Goal: Task Accomplishment & Management: Complete application form

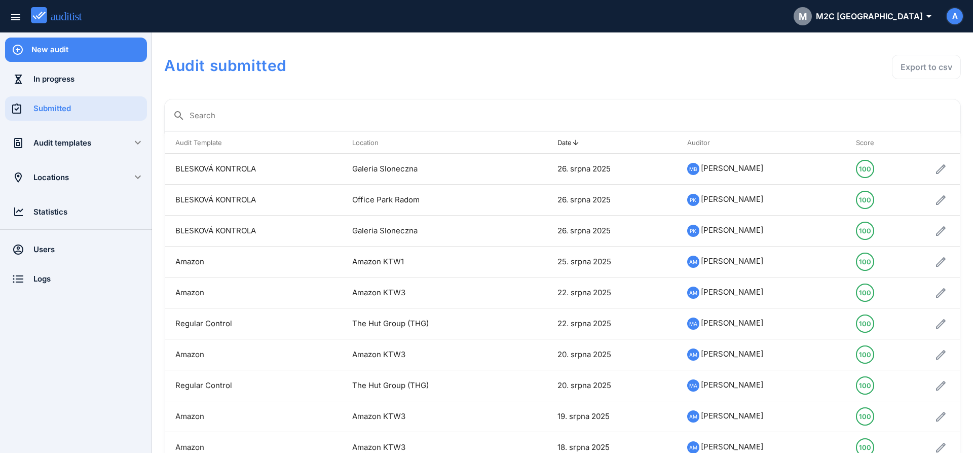
click at [79, 54] on div "New audit" at bounding box center [89, 49] width 116 height 11
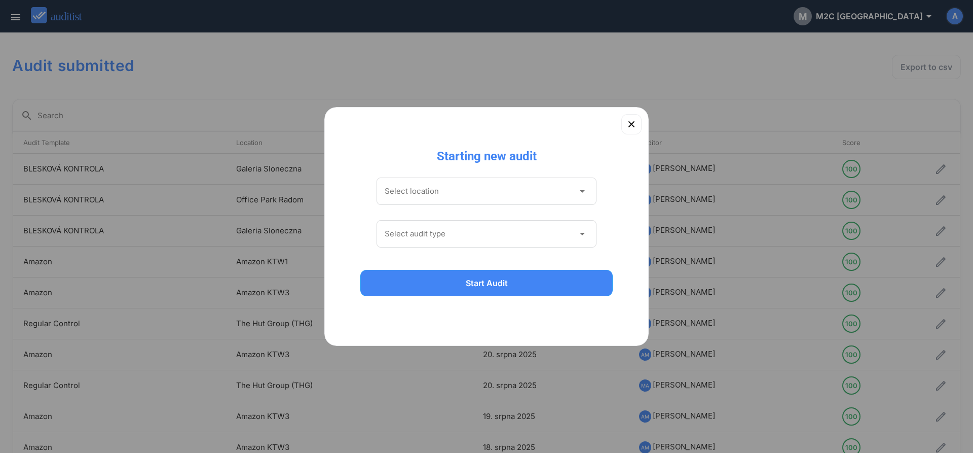
click at [413, 190] on input "Select location" at bounding box center [480, 191] width 190 height 16
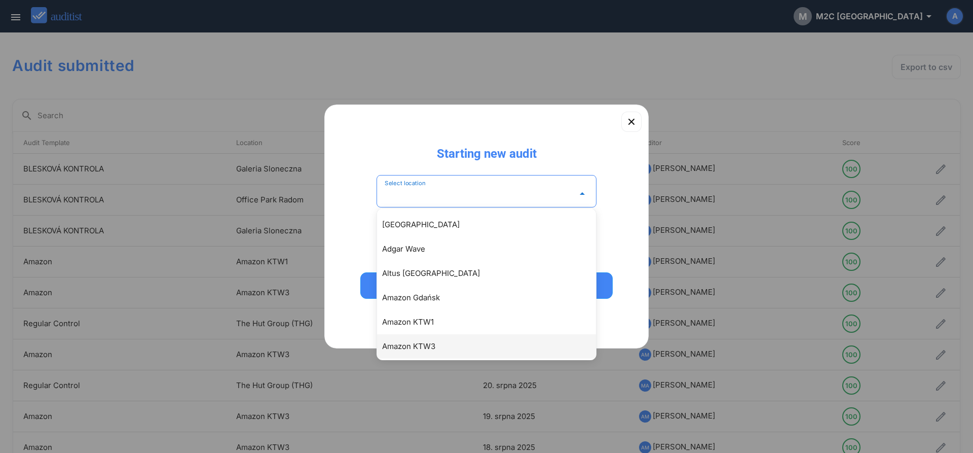
click at [424, 349] on div "Amazon KTW3" at bounding box center [491, 346] width 219 height 12
type input "**********"
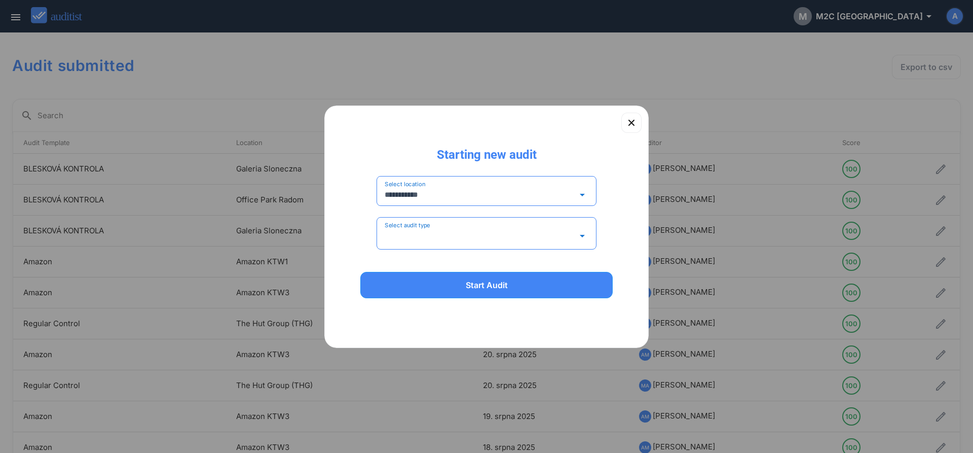
click at [430, 234] on input "Select audit type" at bounding box center [480, 236] width 190 height 16
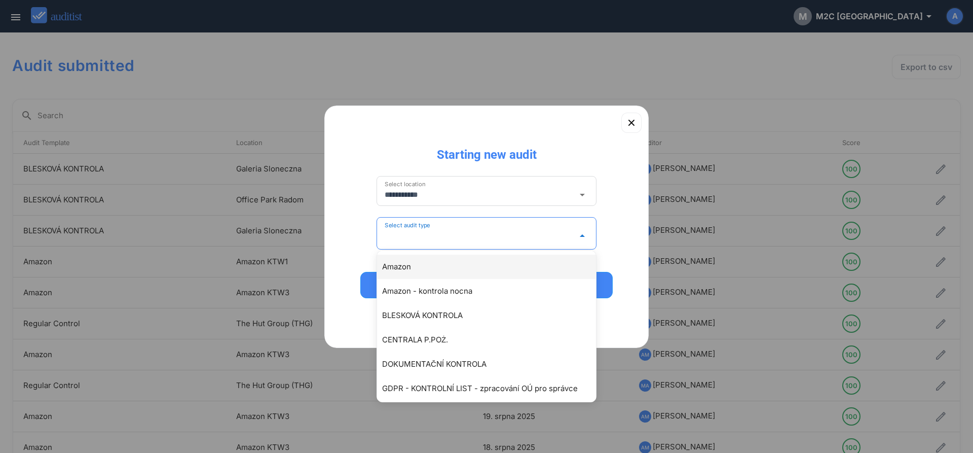
click at [413, 264] on div "Amazon" at bounding box center [491, 266] width 219 height 12
type input "******"
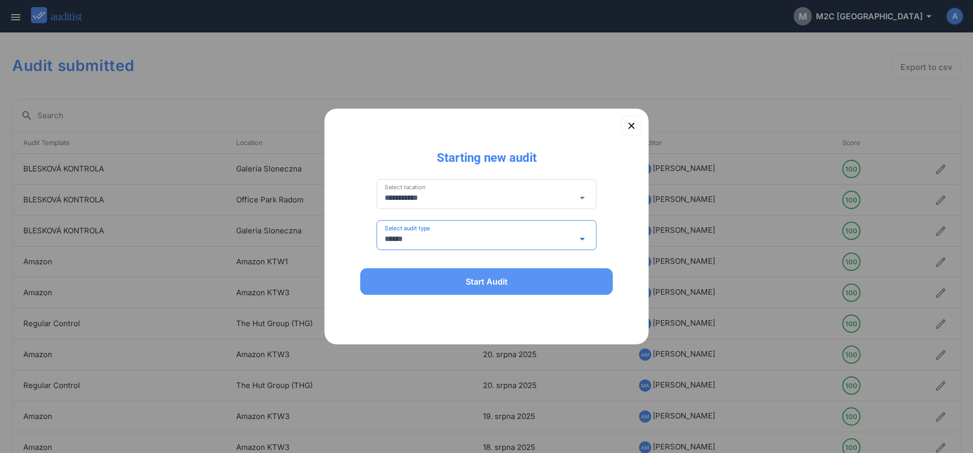
click at [434, 289] on button "Start Audit" at bounding box center [486, 281] width 252 height 26
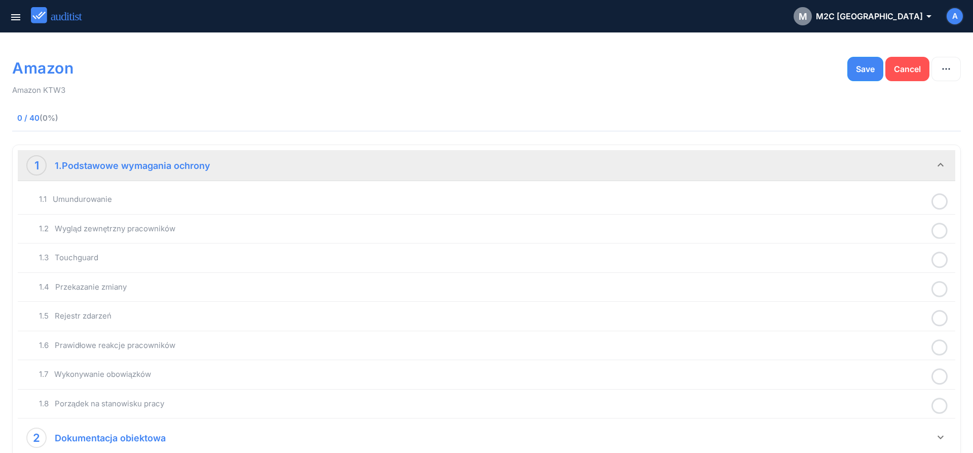
click at [936, 202] on icon at bounding box center [940, 202] width 16 height 20
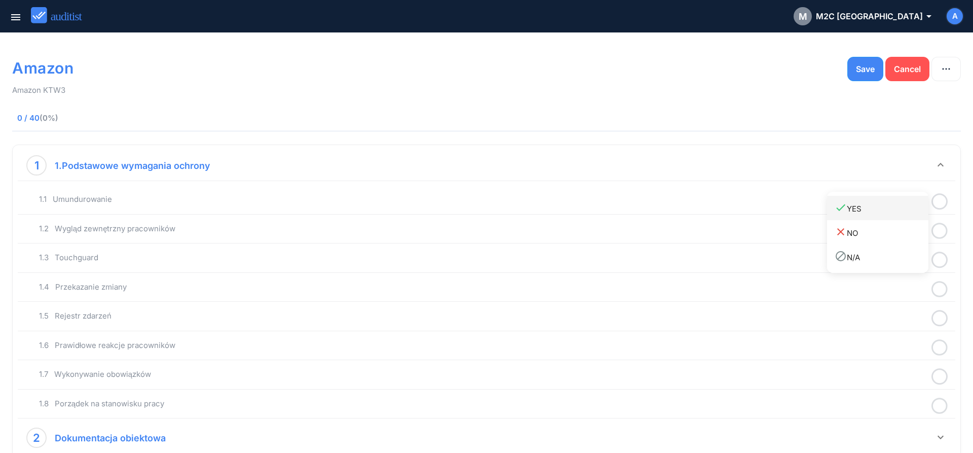
click at [890, 214] on div "done YES" at bounding box center [882, 208] width 94 height 14
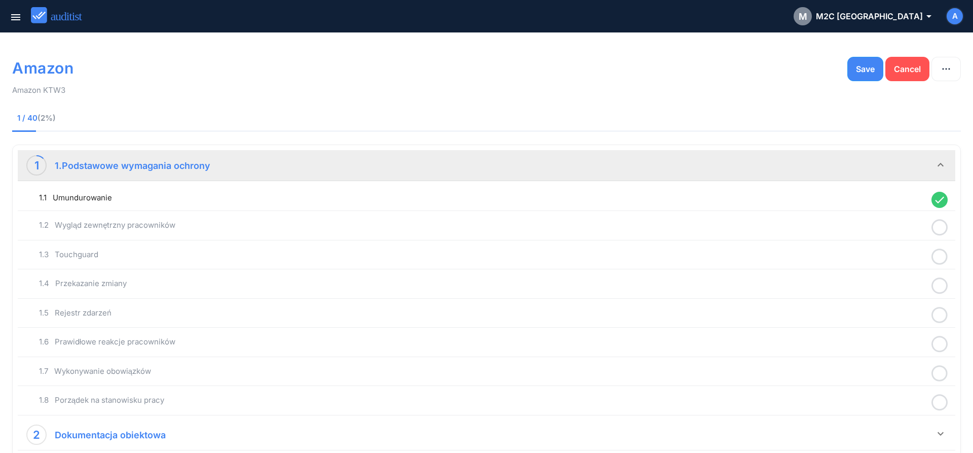
drag, startPoint x: 941, startPoint y: 230, endPoint x: 936, endPoint y: 235, distance: 6.8
click at [940, 230] on icon at bounding box center [940, 227] width 16 height 20
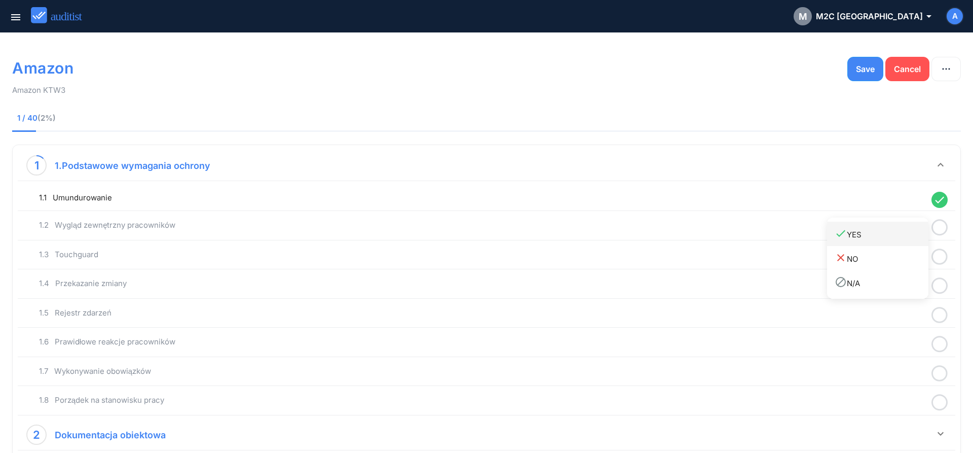
click at [891, 241] on link "done YES" at bounding box center [877, 233] width 101 height 24
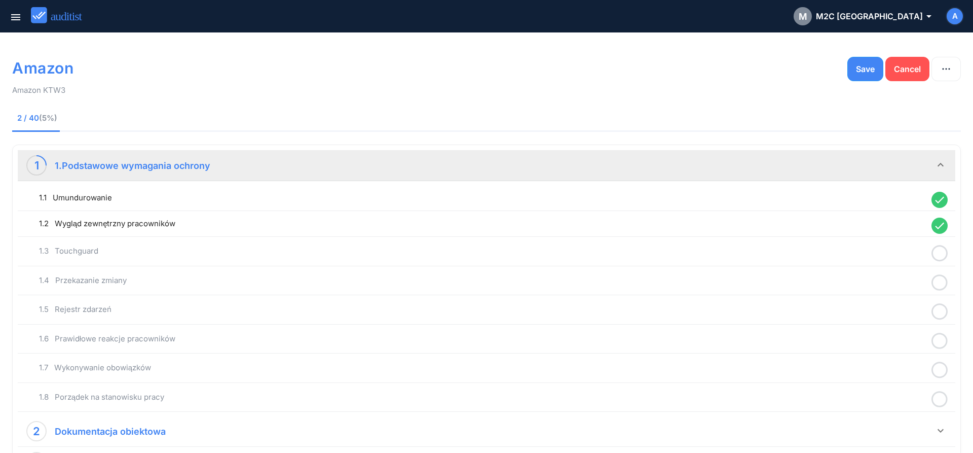
click at [934, 251] on icon at bounding box center [940, 253] width 16 height 20
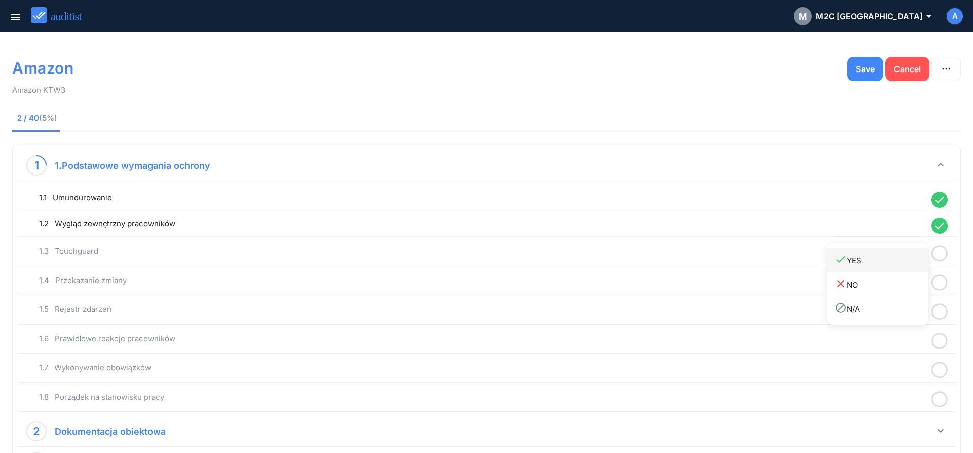
click at [916, 258] on div "done YES" at bounding box center [882, 260] width 94 height 14
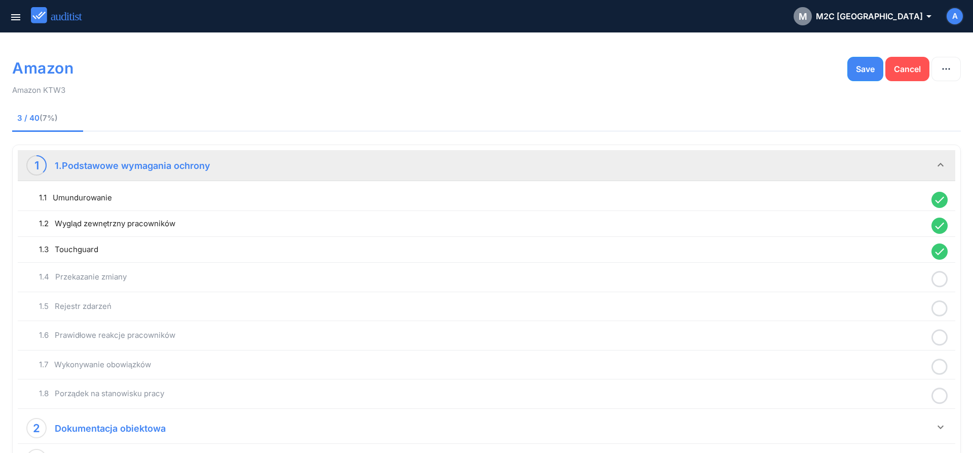
click at [939, 281] on icon at bounding box center [940, 279] width 16 height 20
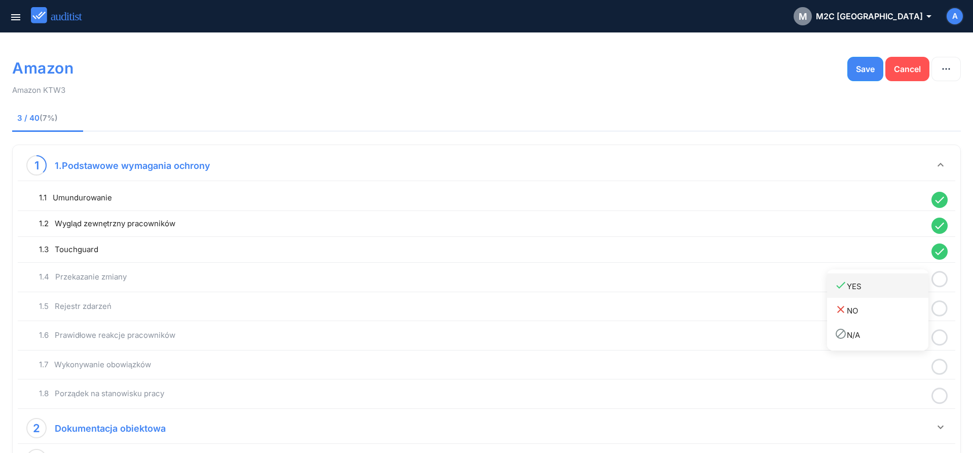
drag, startPoint x: 923, startPoint y: 291, endPoint x: 937, endPoint y: 304, distance: 18.7
click at [923, 292] on link "done YES" at bounding box center [877, 285] width 101 height 24
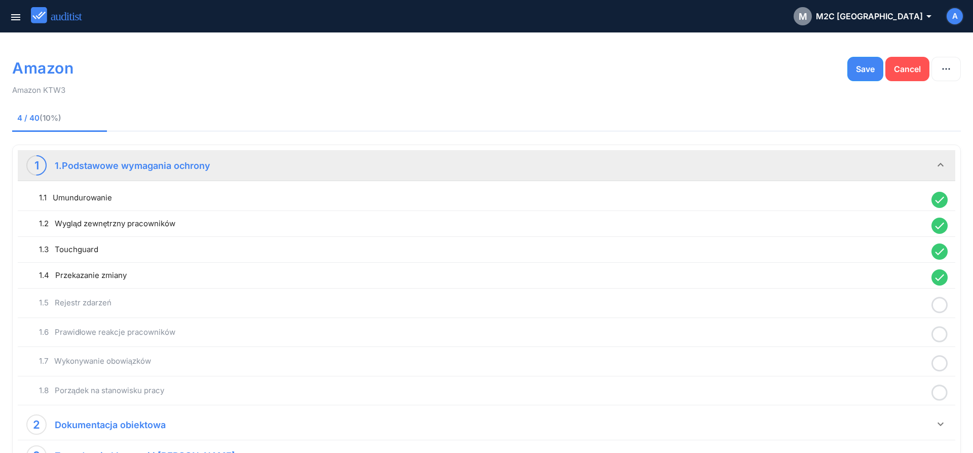
click at [940, 309] on icon at bounding box center [940, 305] width 16 height 20
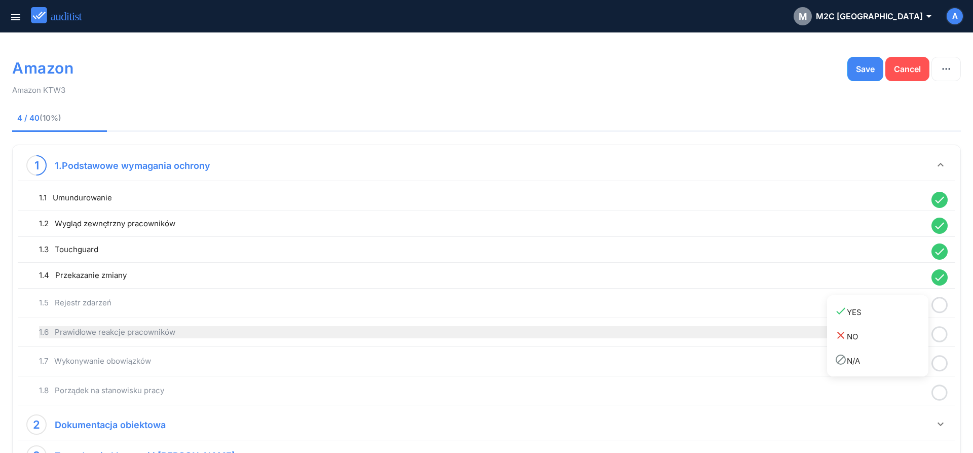
drag, startPoint x: 907, startPoint y: 312, endPoint x: 916, endPoint y: 324, distance: 14.8
click at [907, 314] on div "done YES" at bounding box center [882, 312] width 94 height 14
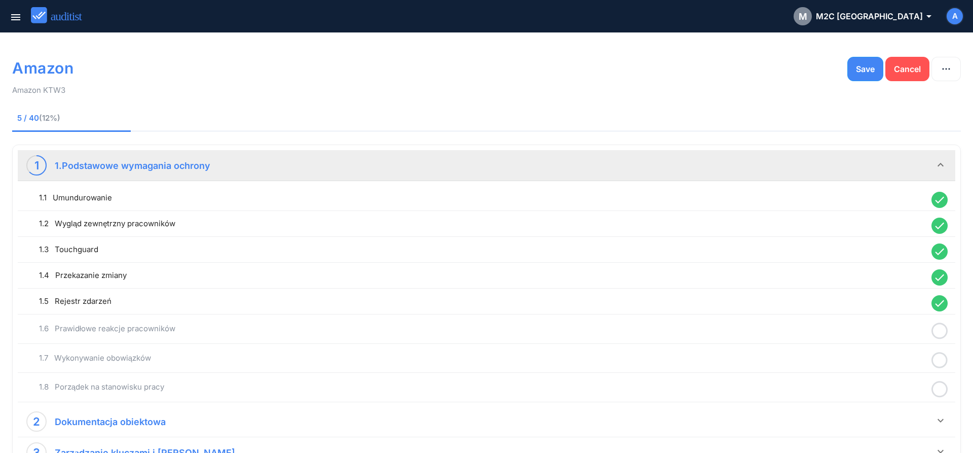
click at [938, 334] on icon at bounding box center [940, 331] width 16 height 20
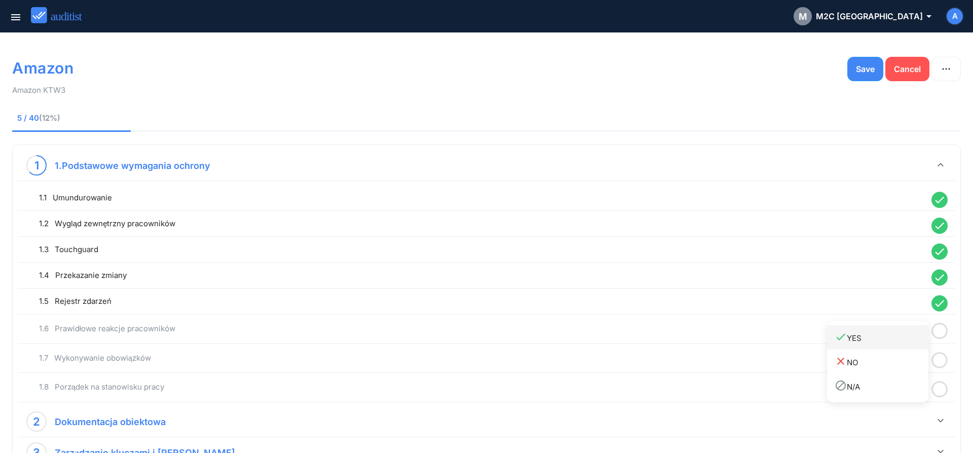
click at [898, 344] on div "done YES" at bounding box center [882, 337] width 94 height 14
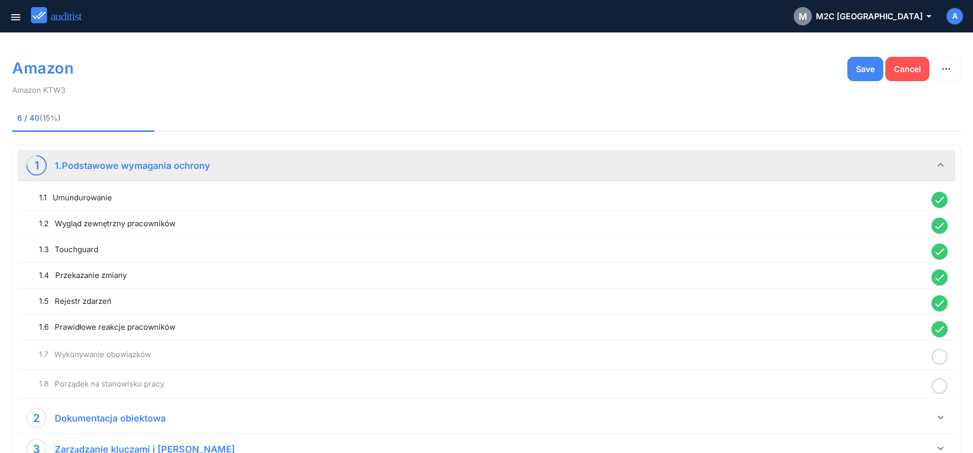
click at [938, 360] on icon at bounding box center [940, 357] width 16 height 20
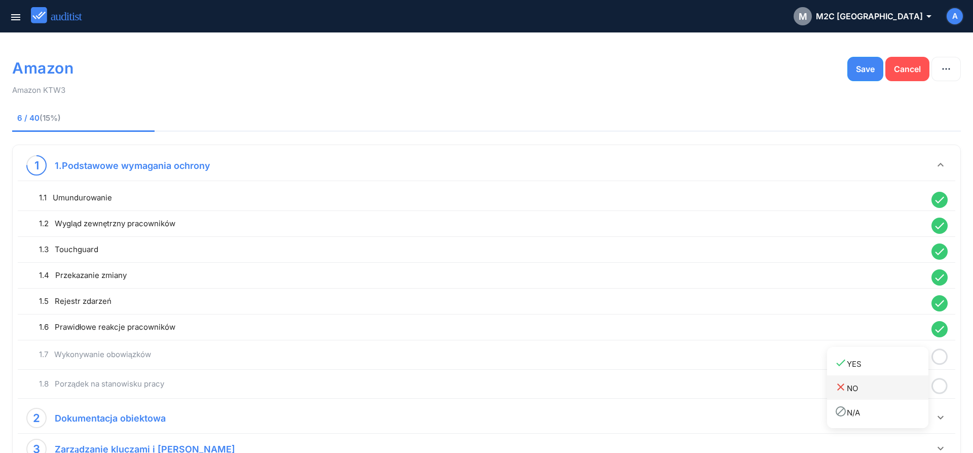
click at [911, 368] on div "done YES" at bounding box center [882, 363] width 94 height 14
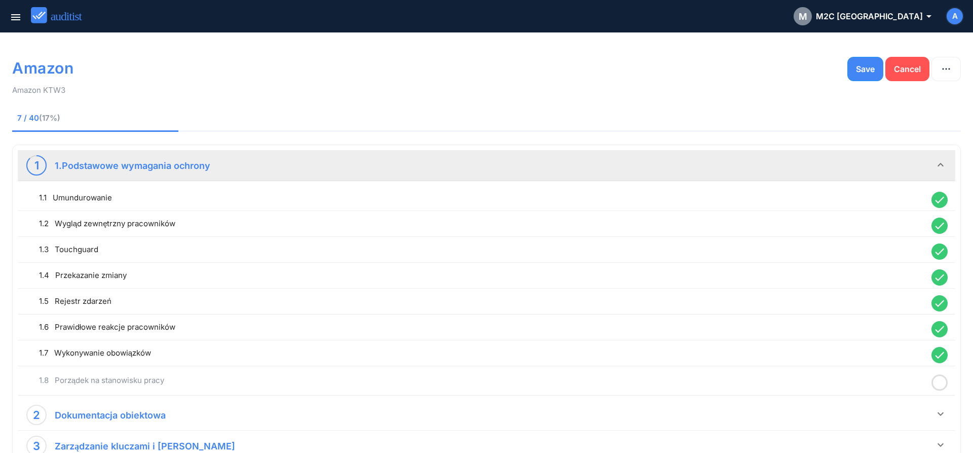
click at [940, 388] on icon at bounding box center [940, 383] width 16 height 20
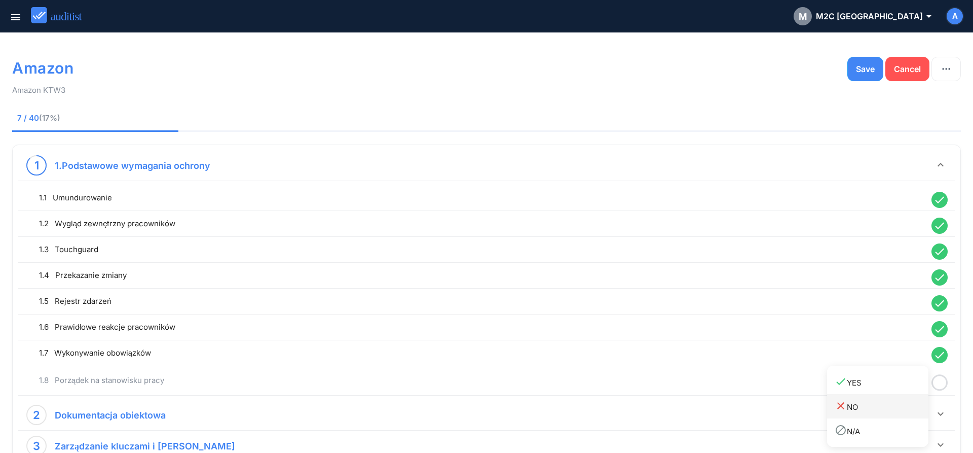
click at [903, 397] on link "close NO" at bounding box center [877, 406] width 101 height 24
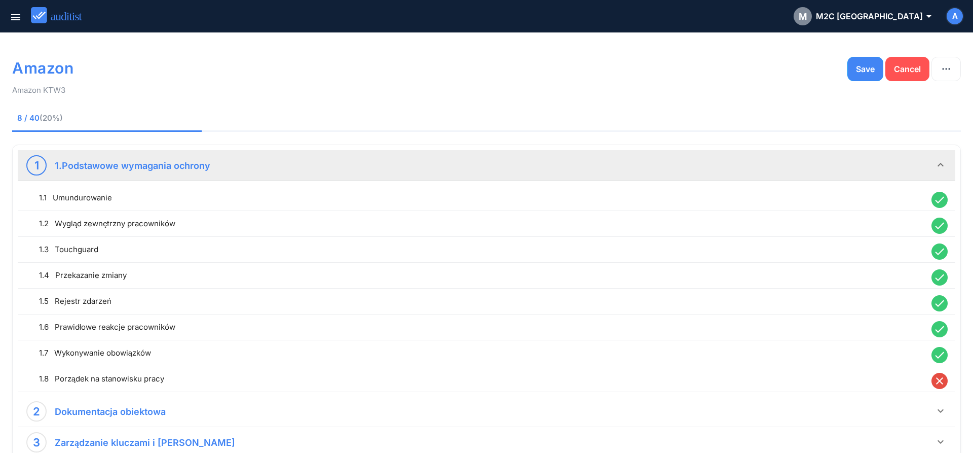
drag, startPoint x: 950, startPoint y: 379, endPoint x: 946, endPoint y: 374, distance: 6.9
click at [947, 376] on div "close" at bounding box center [939, 381] width 26 height 16
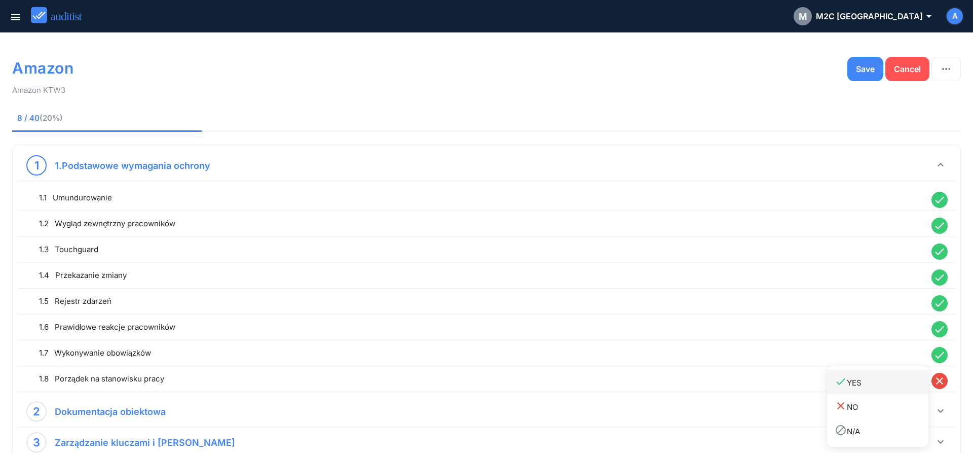
click at [918, 381] on div "done YES" at bounding box center [882, 382] width 94 height 14
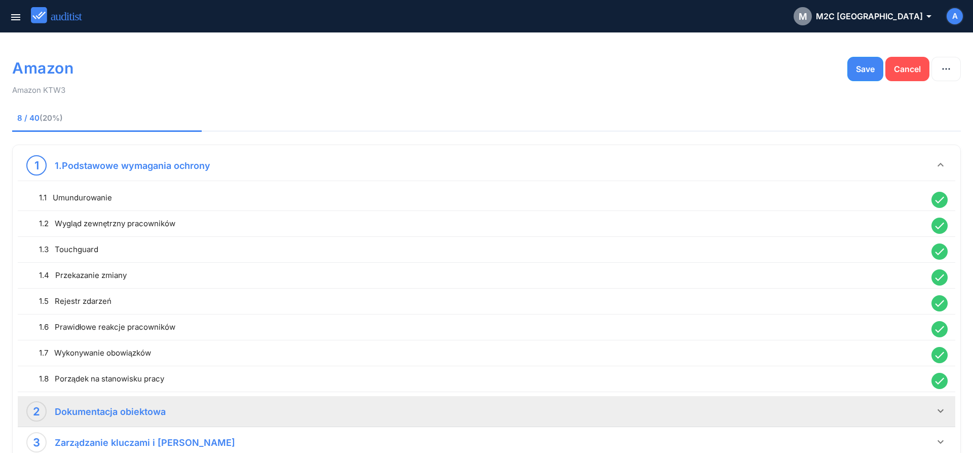
click at [943, 407] on icon "keyboard_arrow_down" at bounding box center [941, 410] width 12 height 12
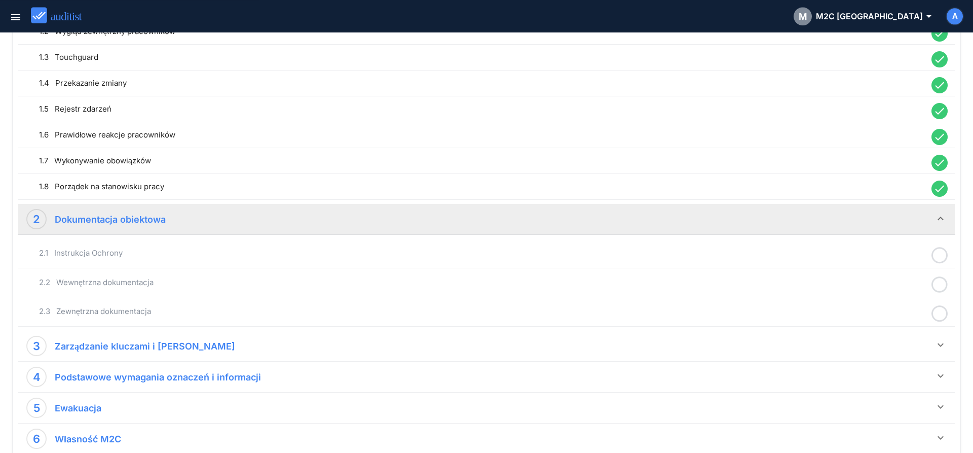
scroll to position [310, 0]
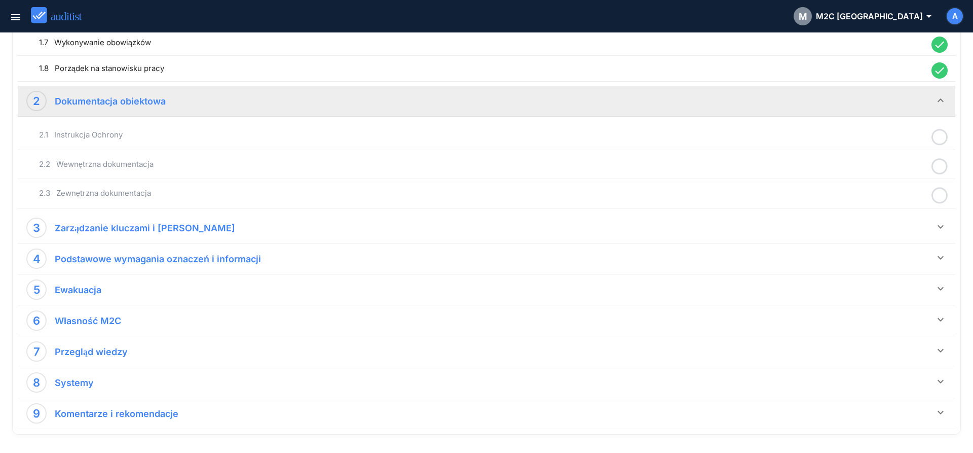
drag, startPoint x: 939, startPoint y: 139, endPoint x: 925, endPoint y: 138, distance: 13.8
click at [938, 139] on icon at bounding box center [940, 137] width 16 height 20
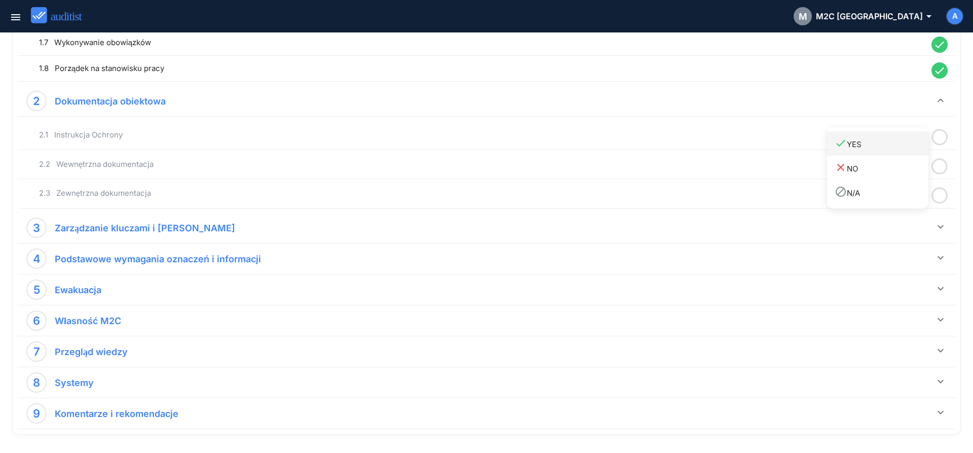
drag, startPoint x: 913, startPoint y: 146, endPoint x: 923, endPoint y: 153, distance: 12.1
click at [913, 147] on div "done YES" at bounding box center [882, 144] width 94 height 14
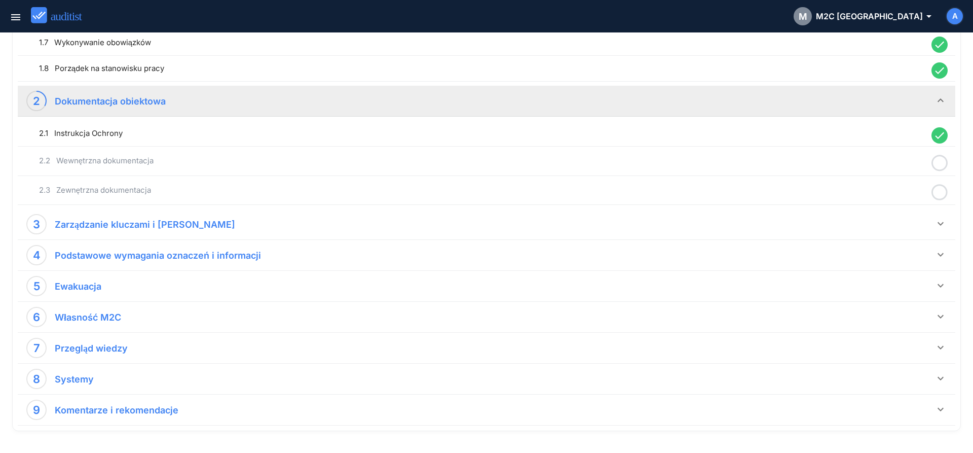
click at [939, 165] on icon at bounding box center [940, 163] width 16 height 20
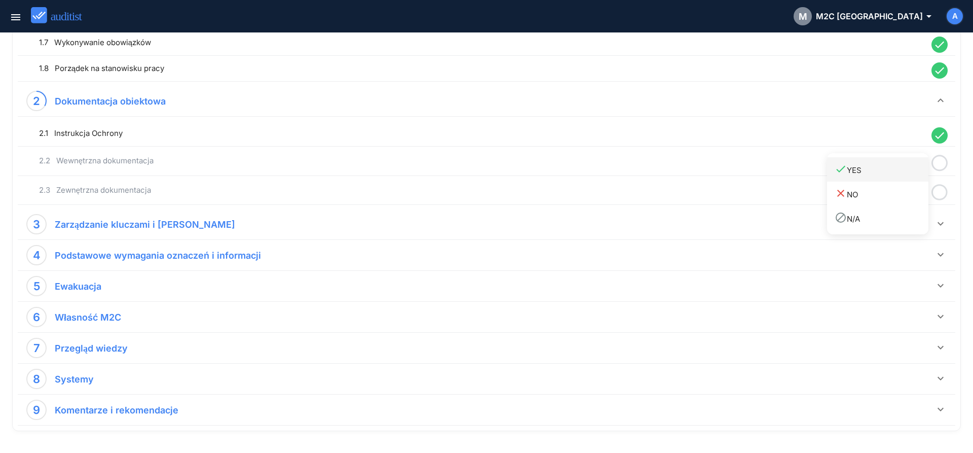
click at [907, 176] on div "done YES" at bounding box center [882, 170] width 94 height 14
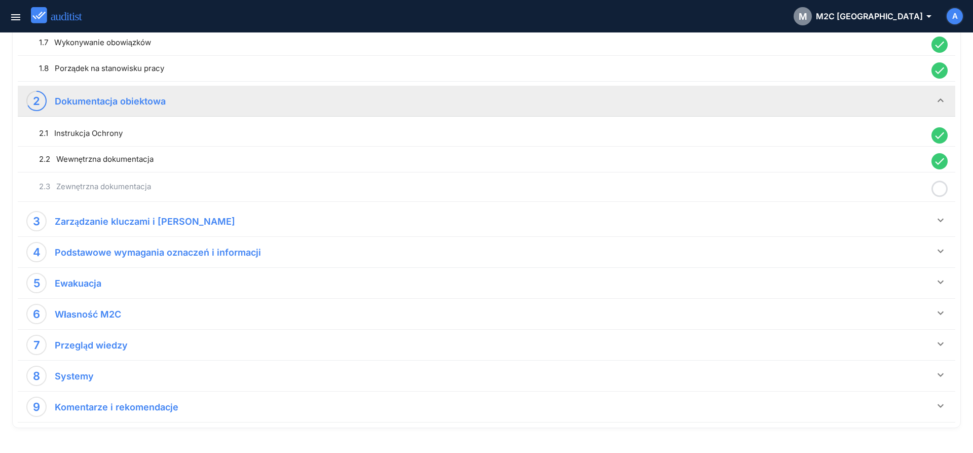
click at [939, 191] on icon at bounding box center [940, 189] width 16 height 20
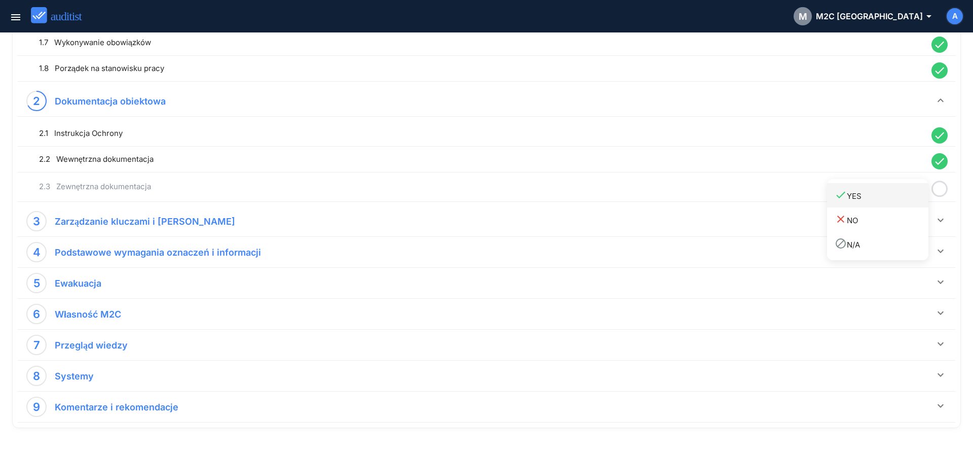
click at [905, 199] on div "done YES" at bounding box center [882, 196] width 94 height 14
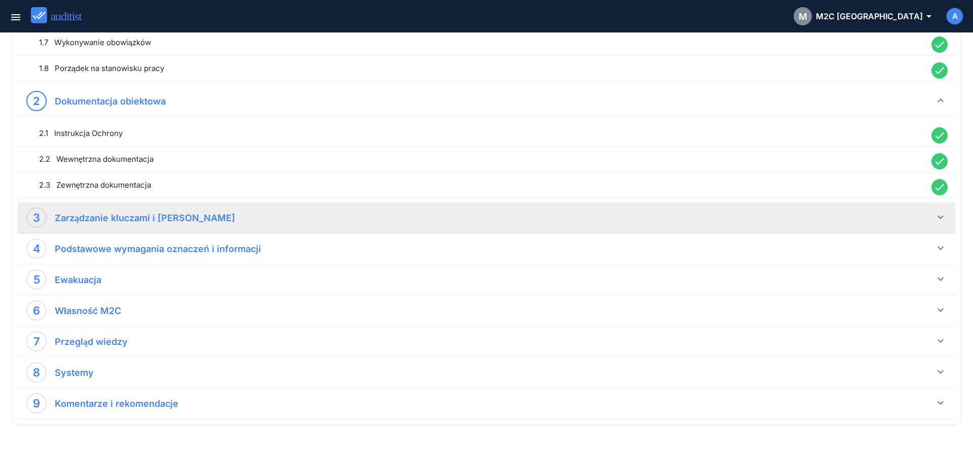
click at [943, 218] on icon "keyboard_arrow_down" at bounding box center [941, 217] width 12 height 12
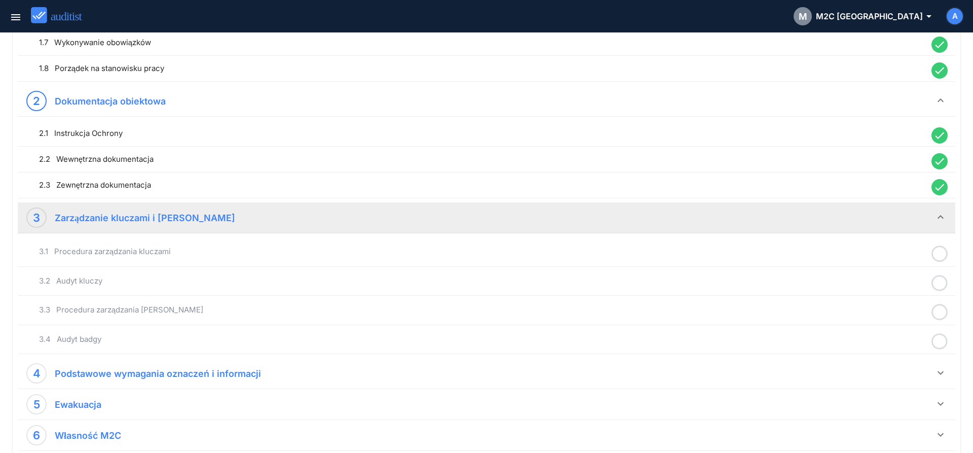
click at [941, 257] on icon at bounding box center [940, 254] width 16 height 20
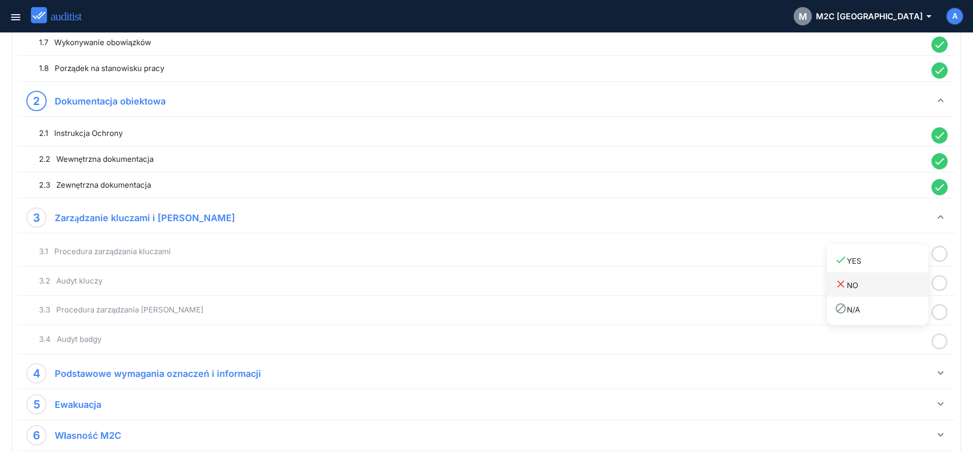
drag, startPoint x: 907, startPoint y: 266, endPoint x: 921, endPoint y: 277, distance: 17.3
click at [911, 269] on link "done YES" at bounding box center [877, 260] width 101 height 24
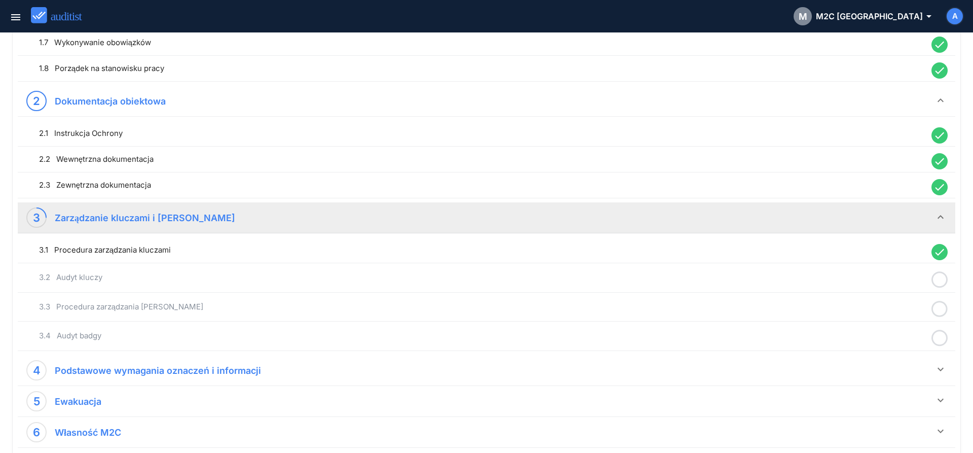
click at [934, 282] on circle at bounding box center [940, 279] width 15 height 15
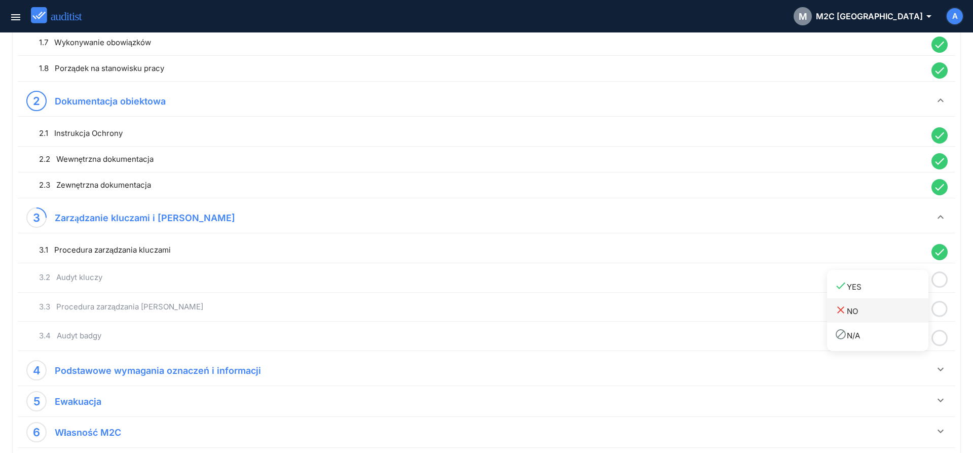
click at [903, 292] on div "done YES" at bounding box center [882, 286] width 94 height 14
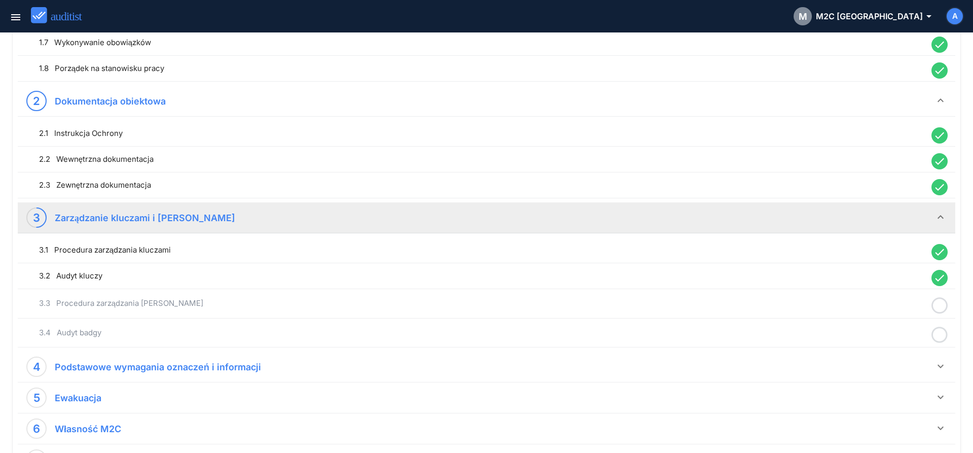
click at [937, 307] on icon at bounding box center [940, 305] width 16 height 20
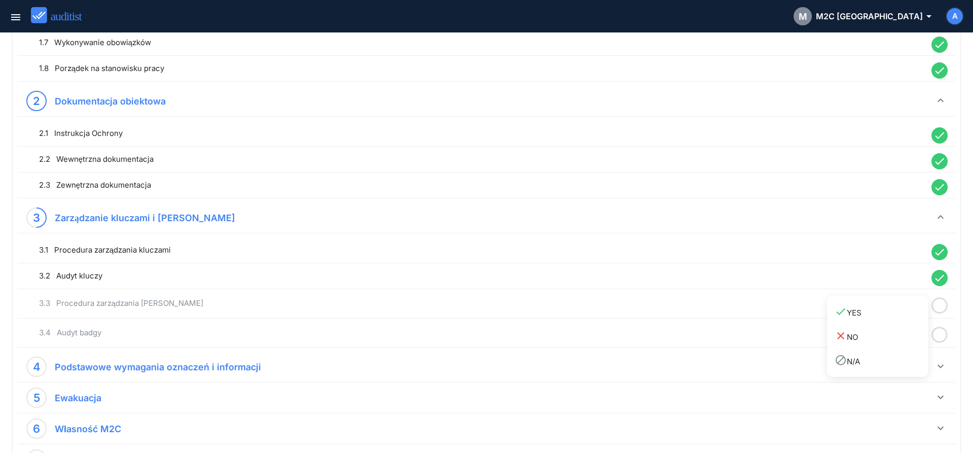
drag, startPoint x: 914, startPoint y: 315, endPoint x: 933, endPoint y: 330, distance: 24.5
click at [917, 318] on div "done YES" at bounding box center [882, 312] width 94 height 14
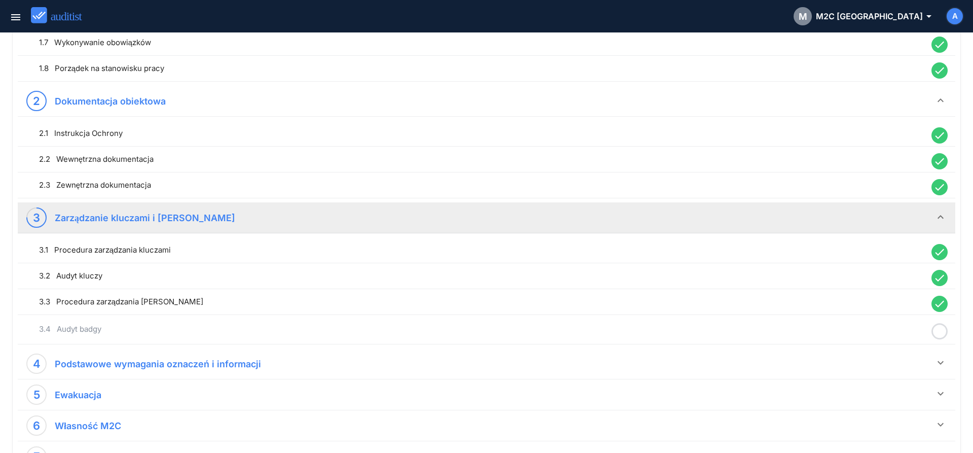
click at [943, 337] on icon at bounding box center [940, 331] width 16 height 20
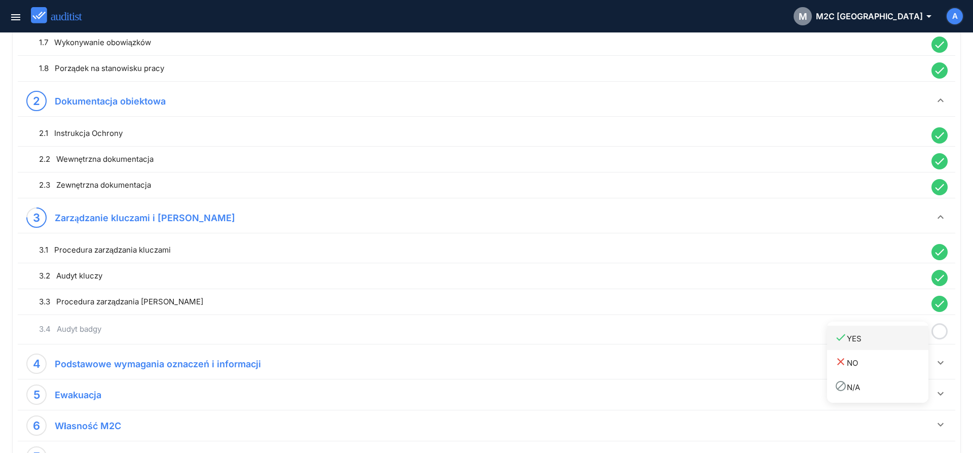
click at [895, 342] on div "done YES" at bounding box center [882, 338] width 94 height 14
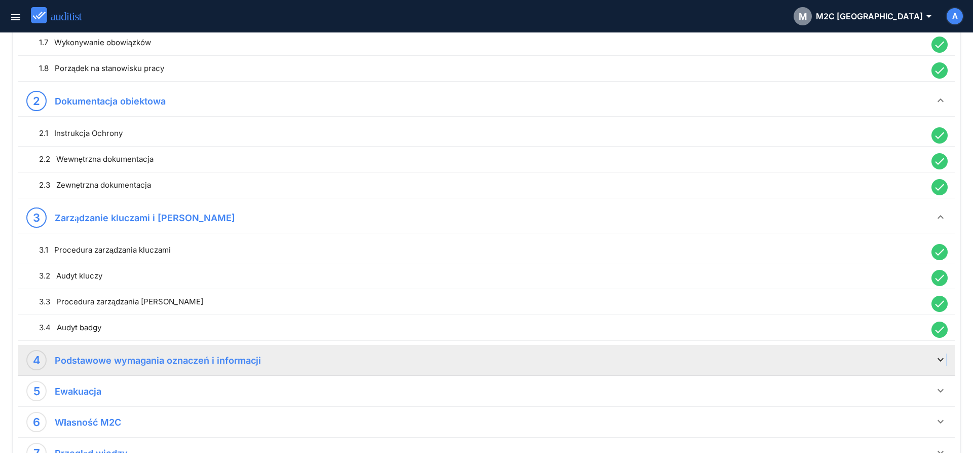
click at [946, 359] on div "4 Podstawowe wymagania oznaczeń i informacji keyboard_arrow_down" at bounding box center [487, 360] width 938 height 31
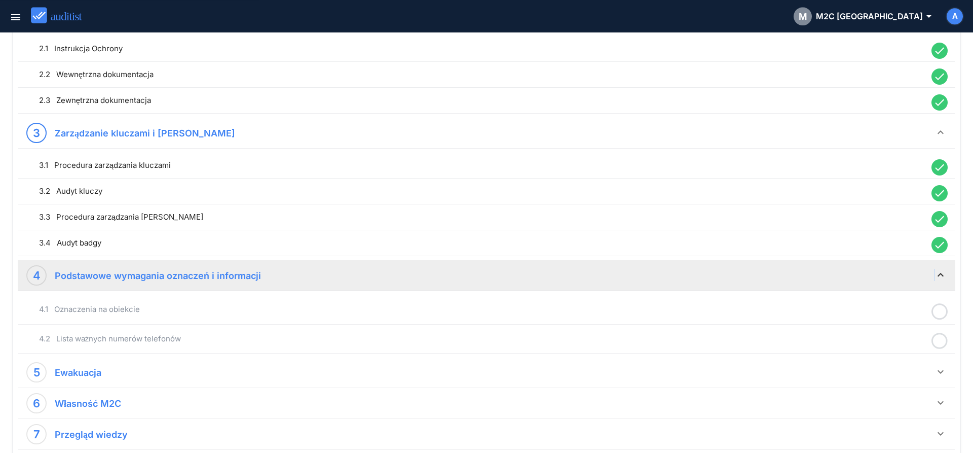
scroll to position [513, 0]
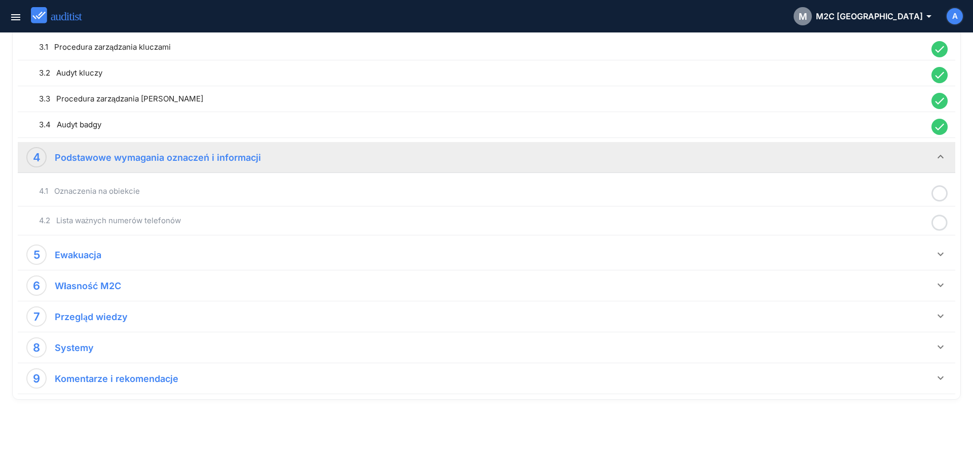
click at [941, 194] on icon at bounding box center [940, 193] width 16 height 20
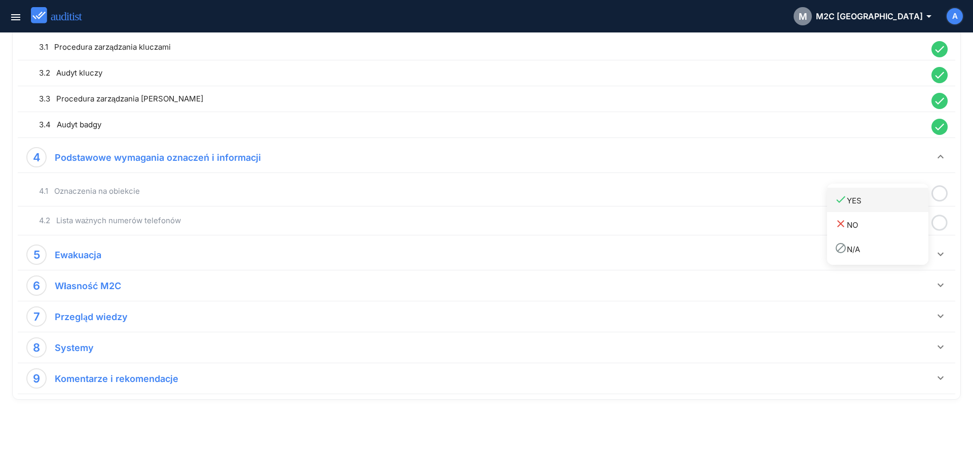
click at [922, 205] on div "done YES" at bounding box center [882, 200] width 94 height 14
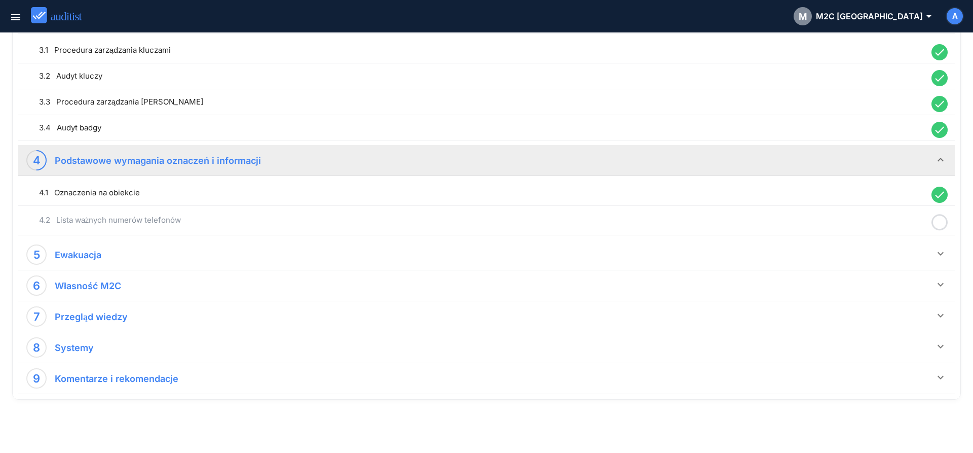
click at [938, 217] on icon at bounding box center [940, 222] width 16 height 20
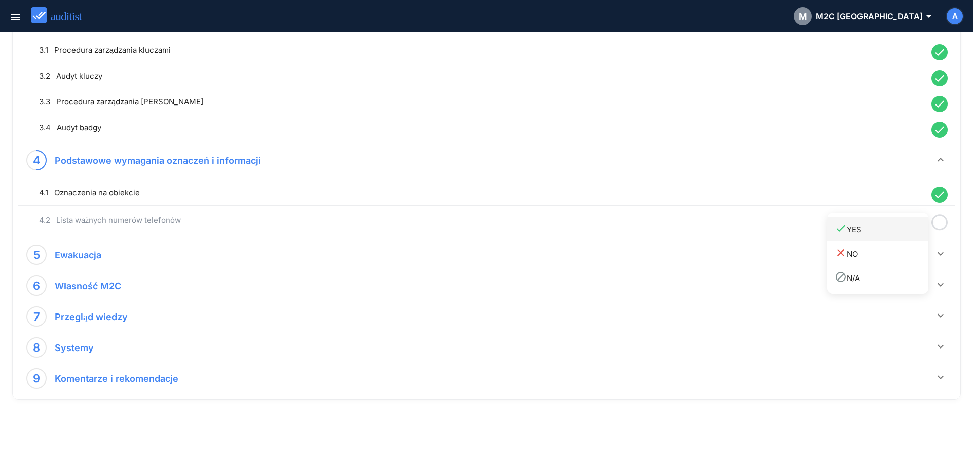
click at [910, 231] on div "done YES" at bounding box center [882, 229] width 94 height 14
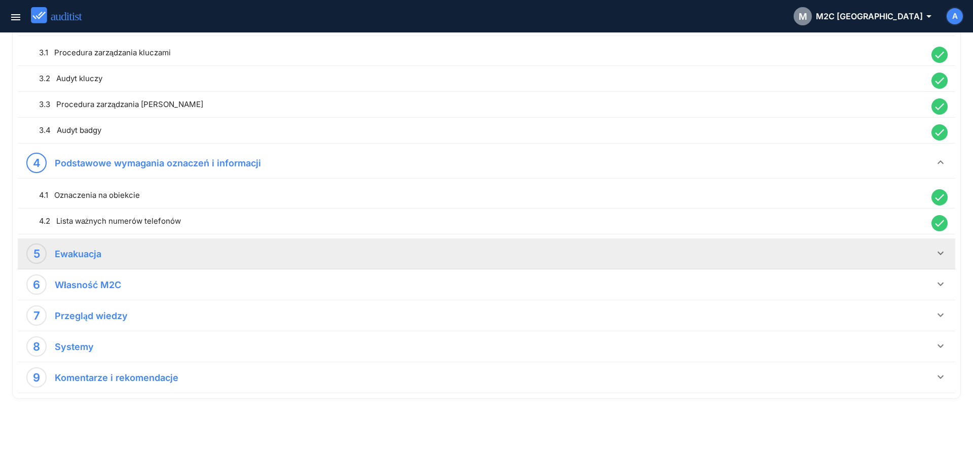
click at [941, 251] on icon "keyboard_arrow_down" at bounding box center [941, 253] width 12 height 12
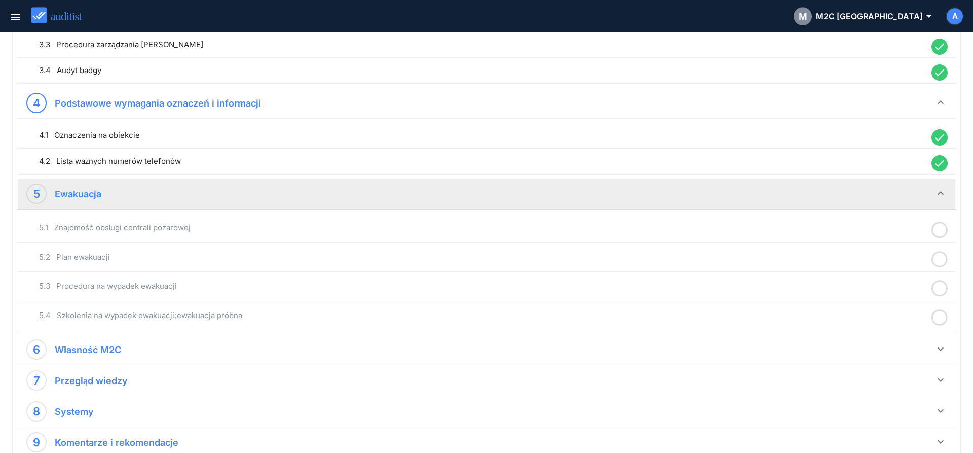
scroll to position [628, 0]
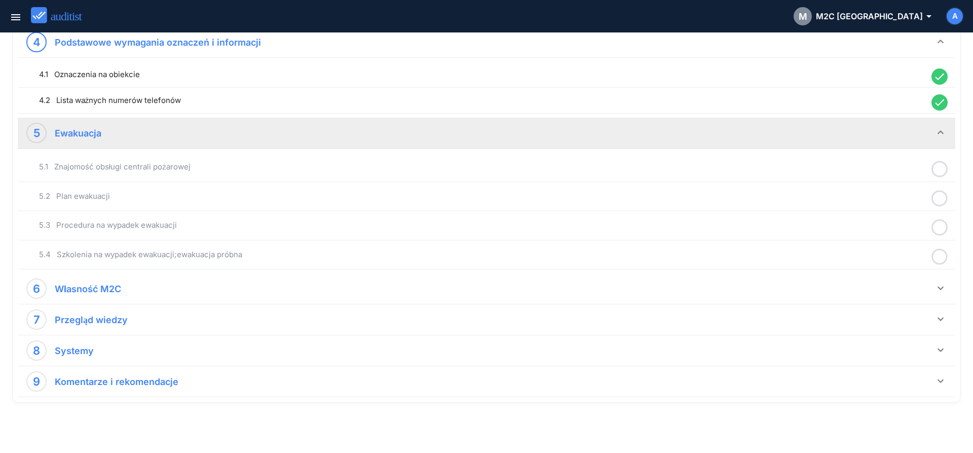
click at [937, 169] on icon at bounding box center [940, 169] width 16 height 20
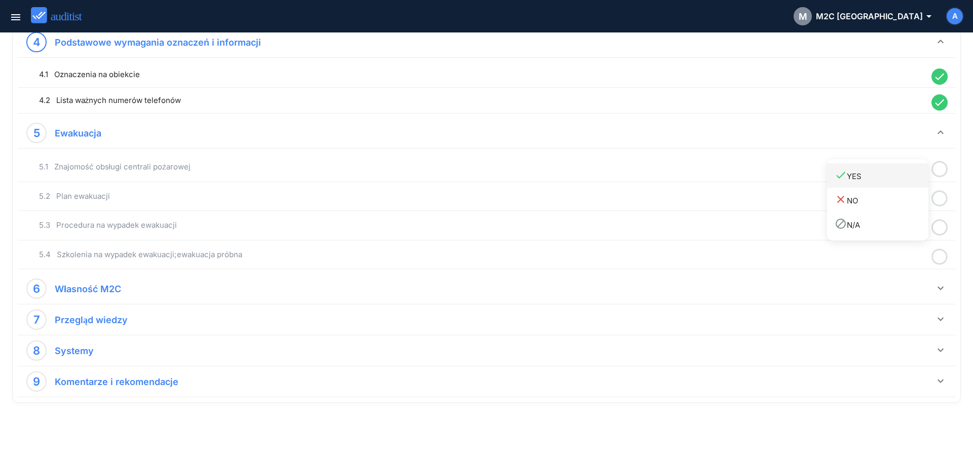
click at [911, 184] on link "done YES" at bounding box center [877, 175] width 101 height 24
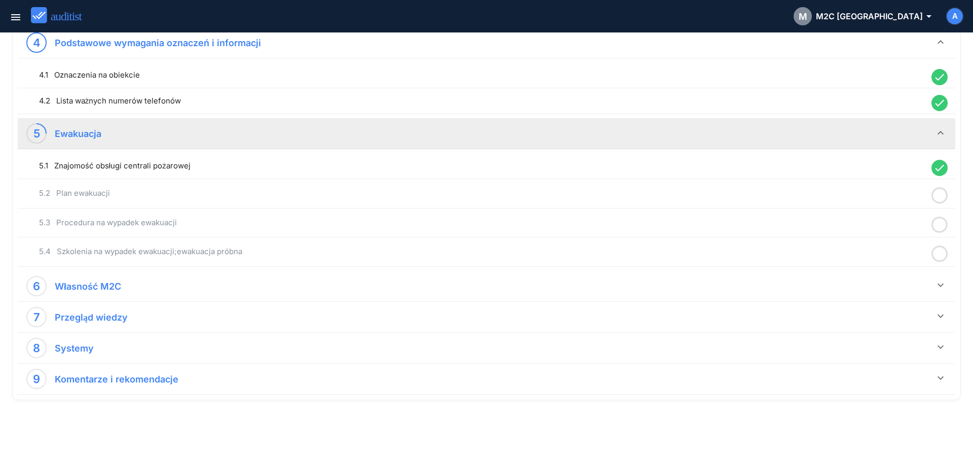
click at [941, 195] on icon at bounding box center [940, 195] width 16 height 20
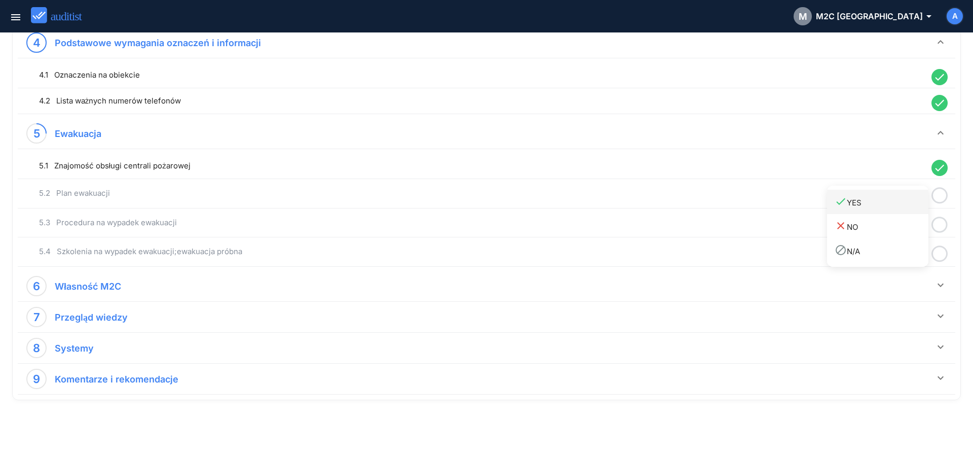
click at [909, 204] on div "done YES" at bounding box center [882, 202] width 94 height 14
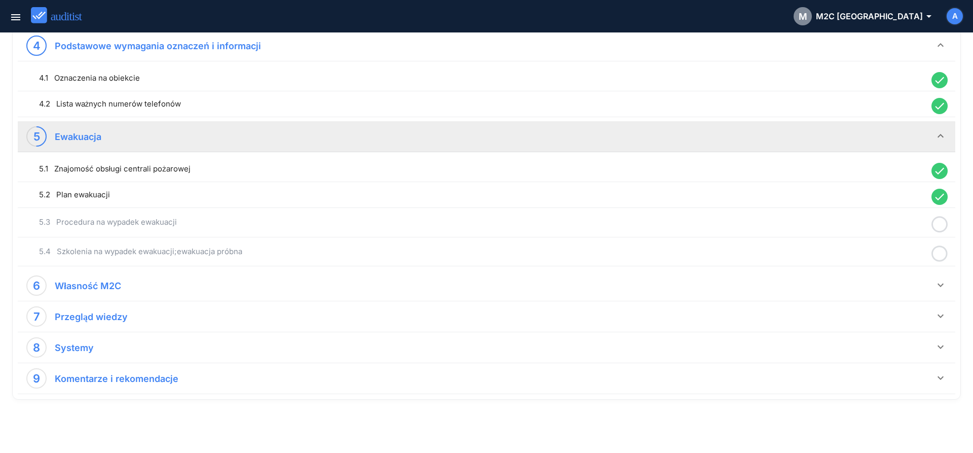
click at [937, 225] on icon at bounding box center [940, 224] width 16 height 20
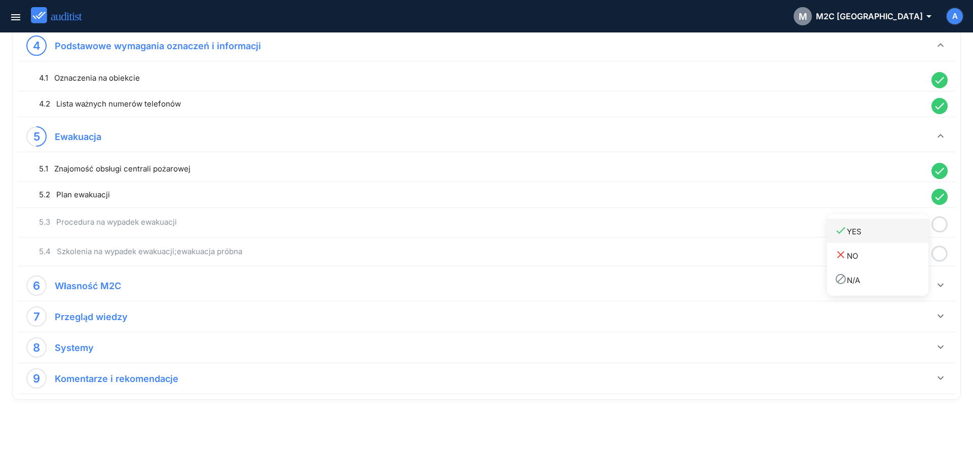
drag, startPoint x: 915, startPoint y: 227, endPoint x: 941, endPoint y: 248, distance: 33.5
click at [915, 228] on div "done YES" at bounding box center [882, 231] width 94 height 14
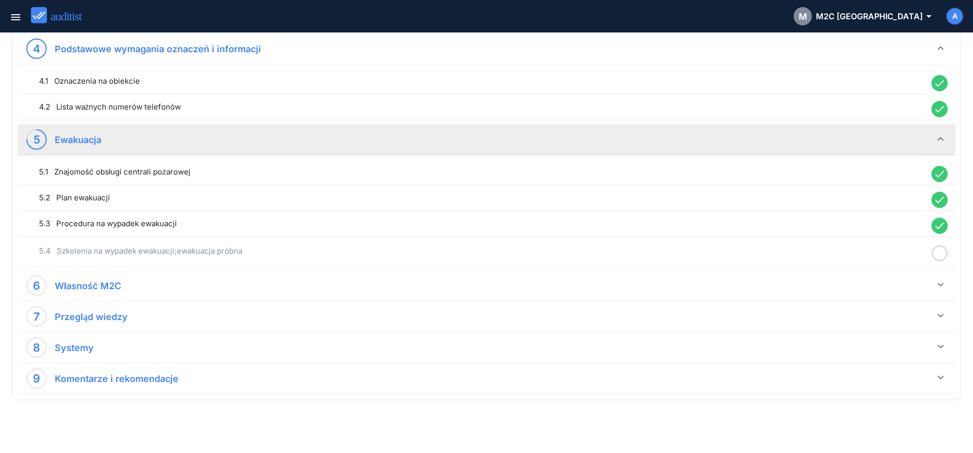
click at [941, 251] on icon at bounding box center [940, 253] width 16 height 20
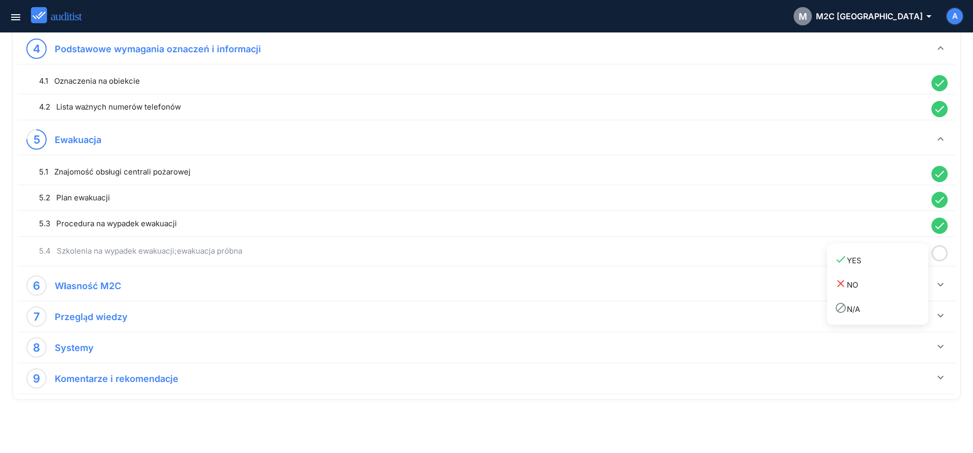
drag, startPoint x: 909, startPoint y: 263, endPoint x: 926, endPoint y: 284, distance: 27.1
click at [909, 264] on div "done YES" at bounding box center [882, 260] width 94 height 14
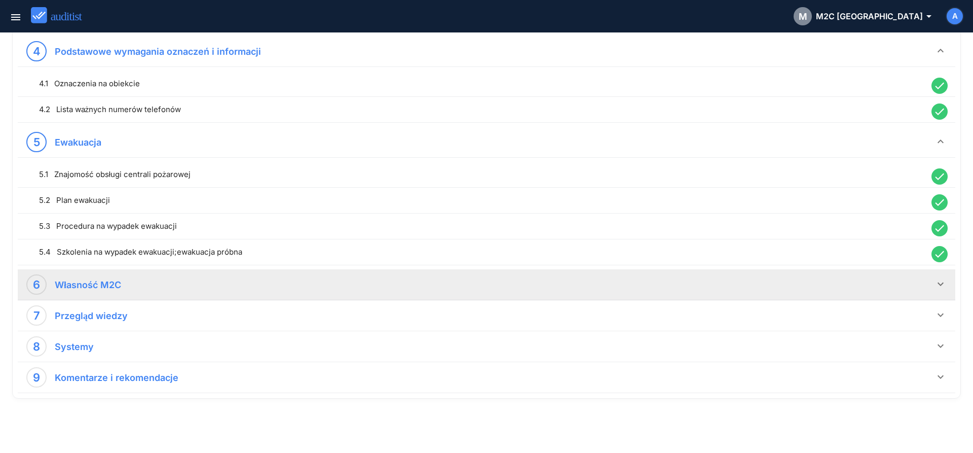
click at [940, 286] on icon "keyboard_arrow_down" at bounding box center [941, 284] width 12 height 12
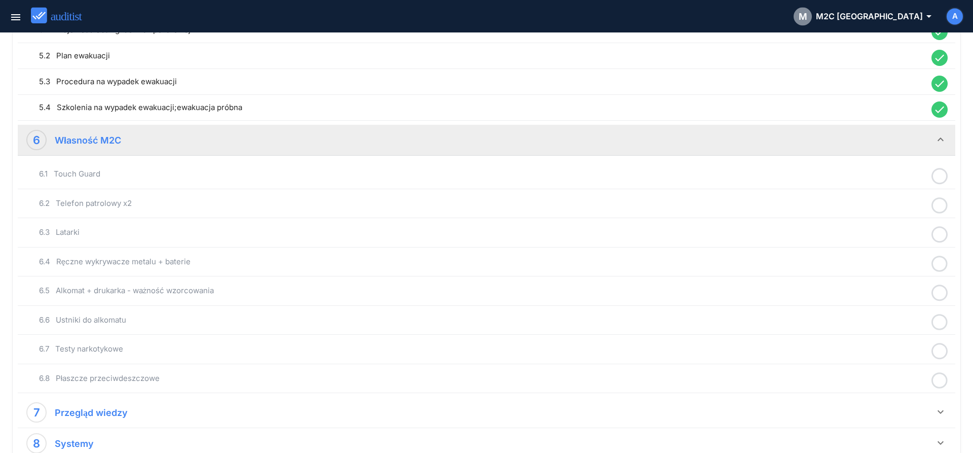
scroll to position [774, 0]
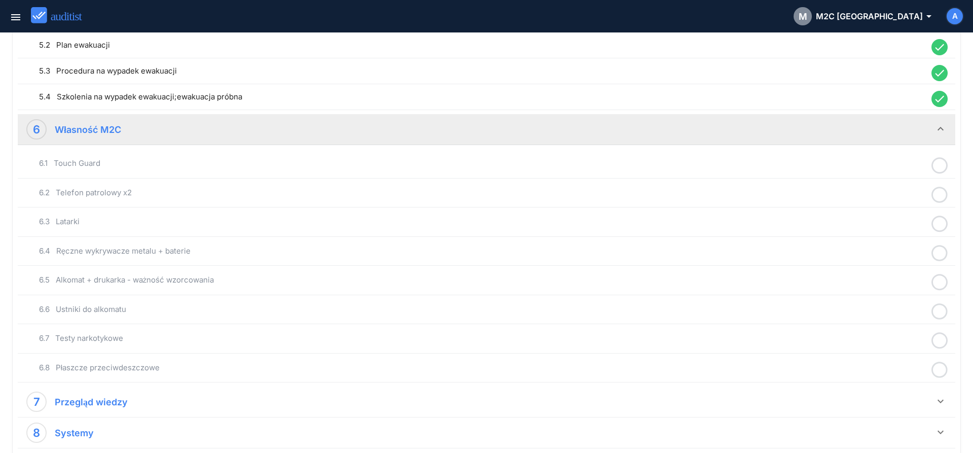
click at [942, 168] on icon at bounding box center [940, 166] width 16 height 20
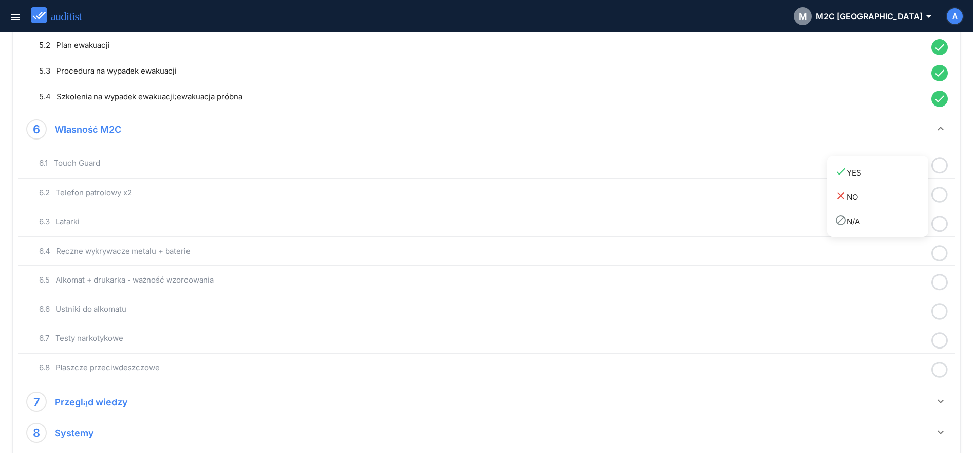
drag, startPoint x: 910, startPoint y: 175, endPoint x: 932, endPoint y: 193, distance: 27.4
click at [910, 176] on div "done YES" at bounding box center [882, 172] width 94 height 14
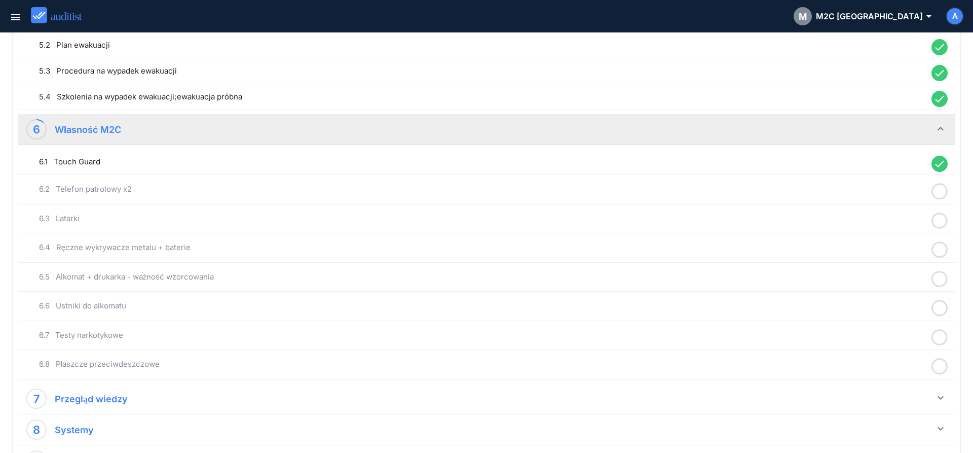
click at [942, 197] on icon at bounding box center [940, 191] width 16 height 20
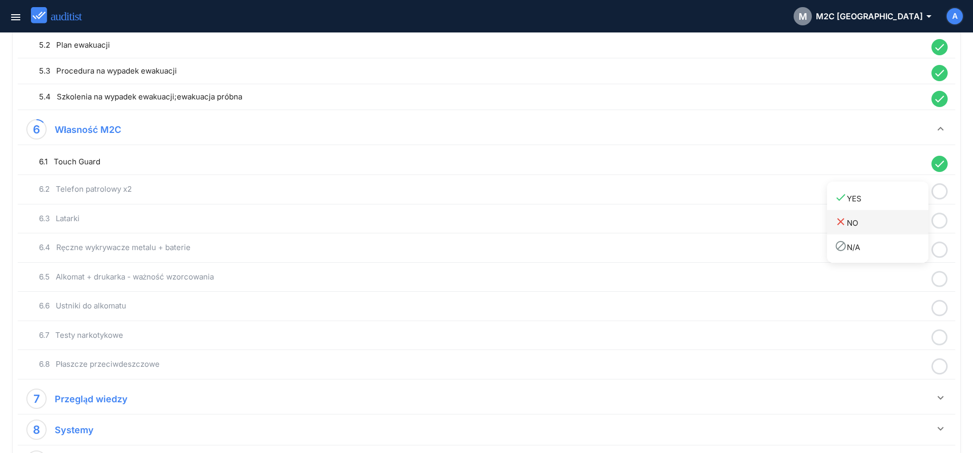
drag, startPoint x: 904, startPoint y: 201, endPoint x: 925, endPoint y: 215, distance: 25.3
click at [906, 205] on link "done YES" at bounding box center [877, 197] width 101 height 24
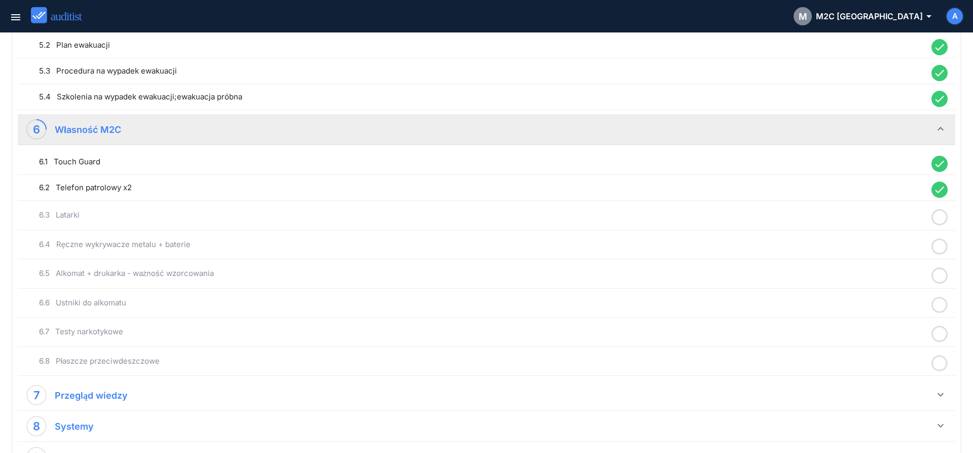
click at [937, 218] on icon at bounding box center [940, 217] width 16 height 20
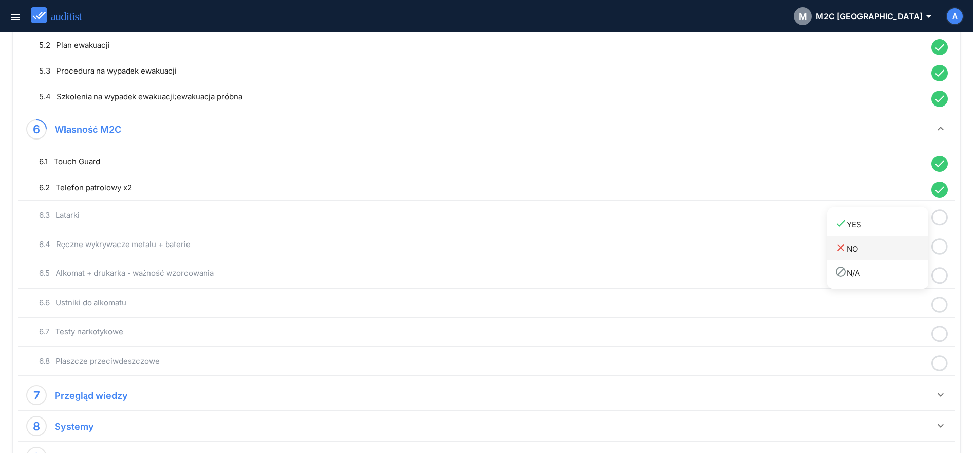
drag, startPoint x: 899, startPoint y: 227, endPoint x: 909, endPoint y: 237, distance: 14.0
click at [899, 231] on link "done YES" at bounding box center [877, 223] width 101 height 24
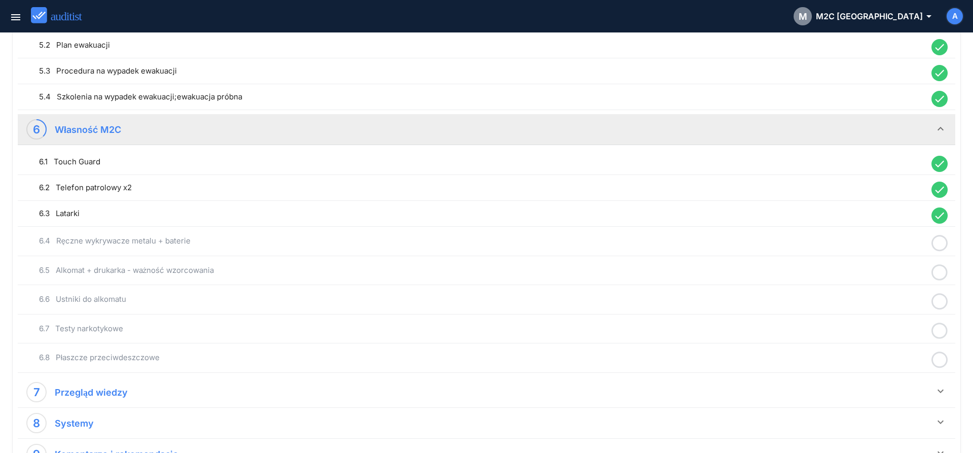
click at [938, 248] on icon at bounding box center [940, 243] width 16 height 20
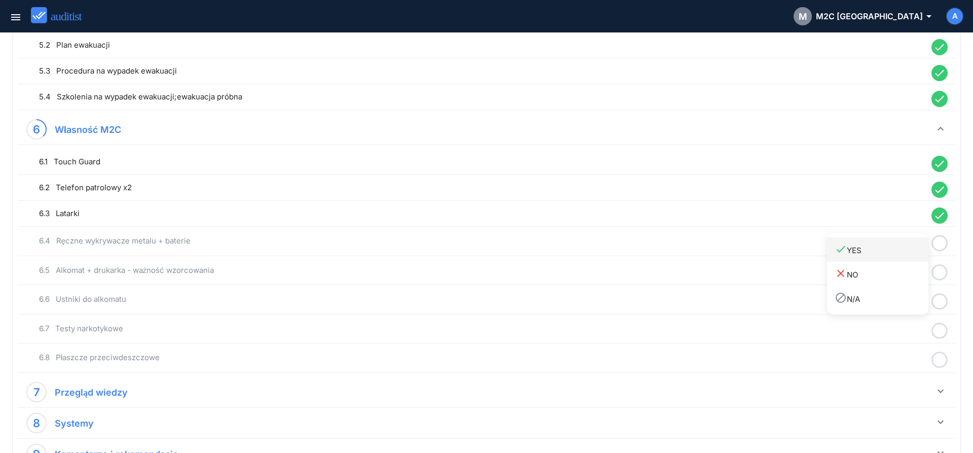
drag, startPoint x: 903, startPoint y: 250, endPoint x: 930, endPoint y: 264, distance: 30.6
click at [905, 253] on div "done YES" at bounding box center [882, 250] width 94 height 14
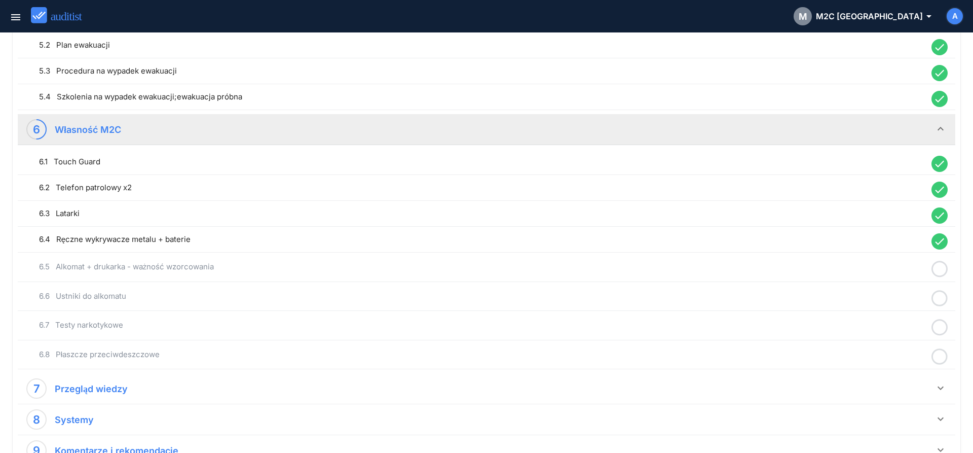
click at [939, 271] on icon at bounding box center [940, 269] width 16 height 20
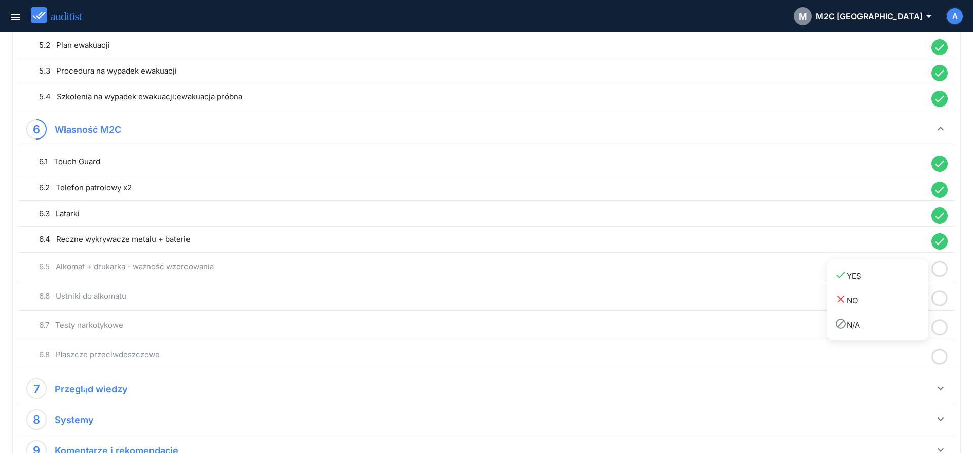
drag, startPoint x: 915, startPoint y: 279, endPoint x: 942, endPoint y: 297, distance: 32.9
click at [915, 280] on div "done YES" at bounding box center [882, 276] width 94 height 14
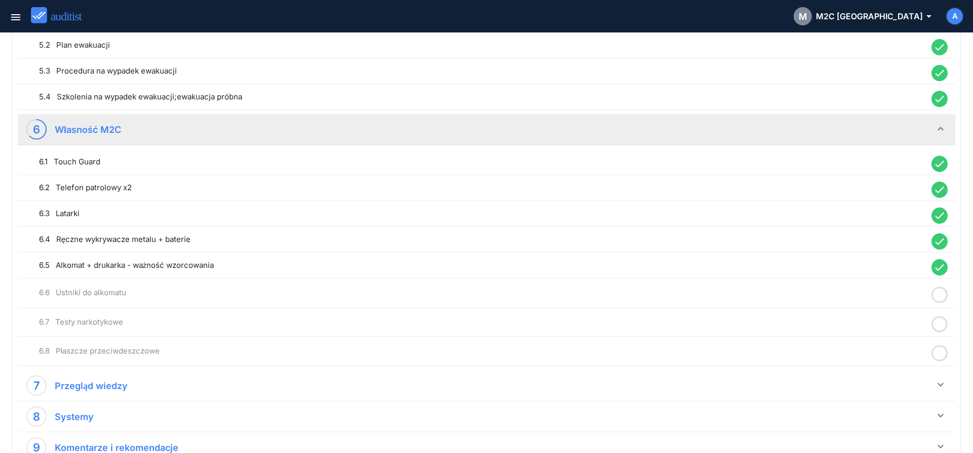
click at [945, 297] on icon at bounding box center [940, 295] width 16 height 20
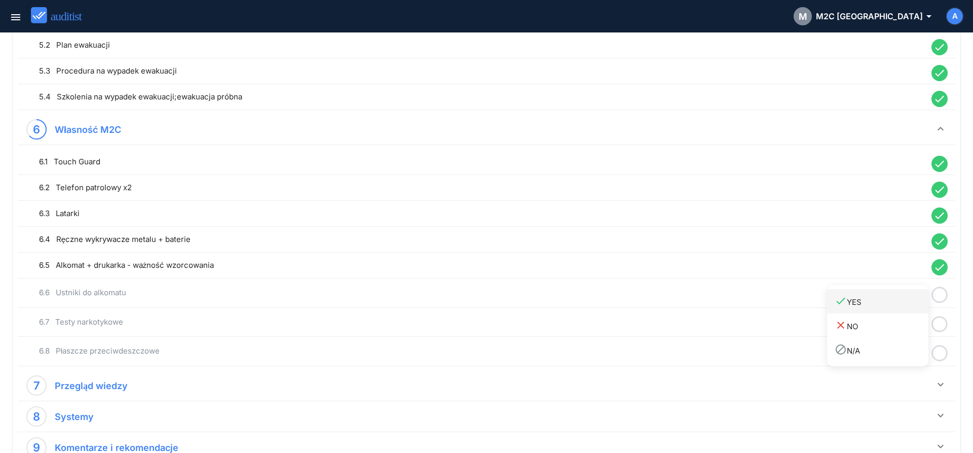
drag, startPoint x: 895, startPoint y: 308, endPoint x: 929, endPoint y: 322, distance: 37.5
click at [896, 309] on link "done YES" at bounding box center [877, 301] width 101 height 24
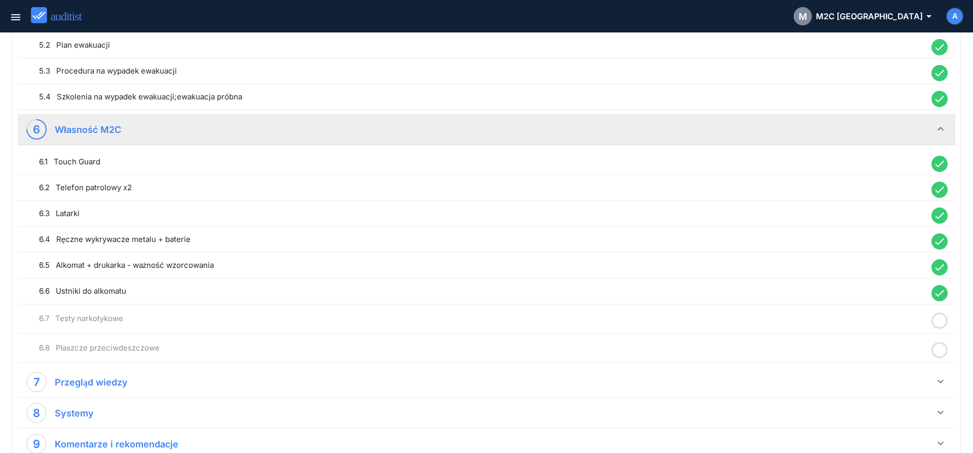
click at [938, 324] on icon at bounding box center [940, 321] width 16 height 20
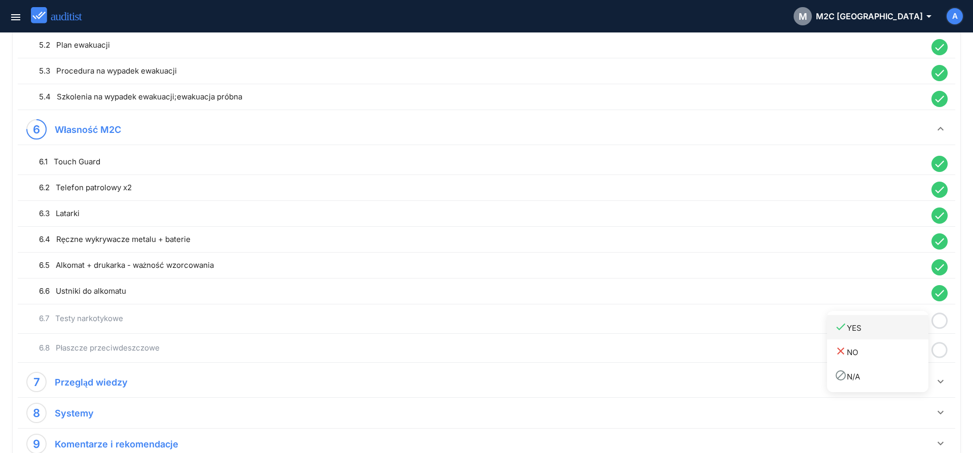
drag, startPoint x: 909, startPoint y: 331, endPoint x: 925, endPoint y: 341, distance: 19.3
click at [908, 331] on div "done YES" at bounding box center [882, 327] width 94 height 14
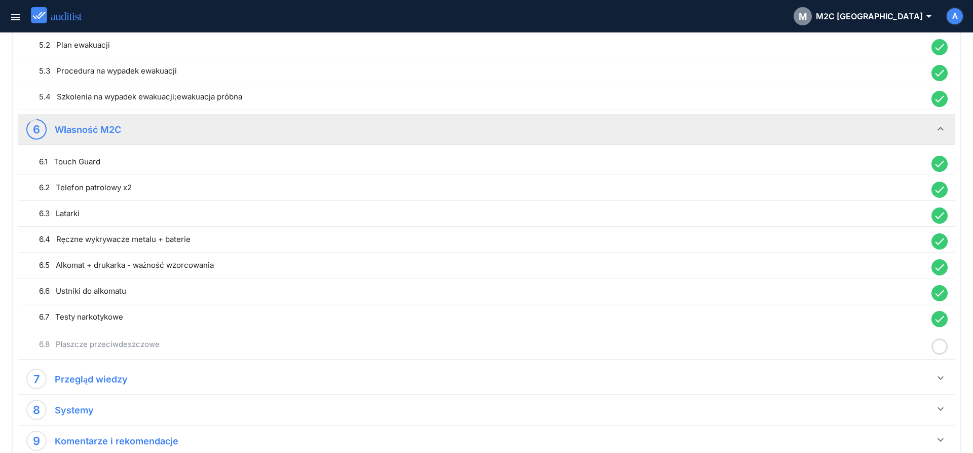
click at [940, 348] on icon at bounding box center [940, 347] width 16 height 20
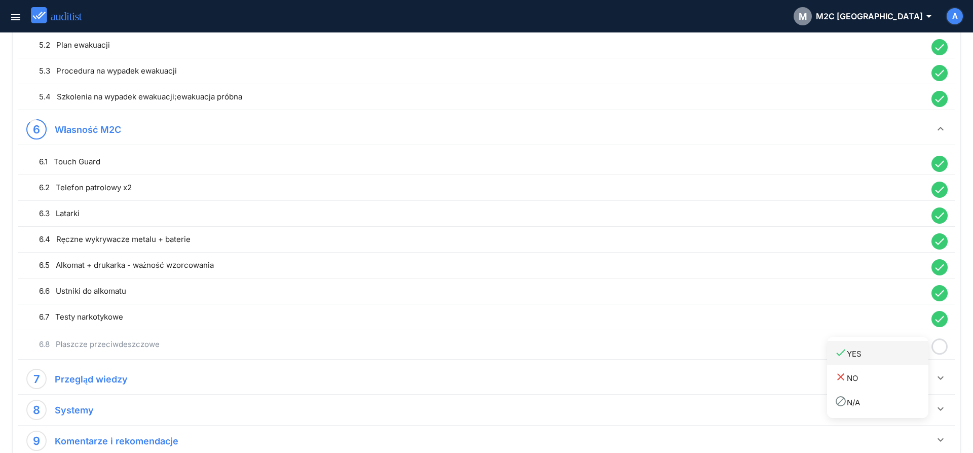
click at [908, 352] on div "done YES" at bounding box center [882, 353] width 94 height 14
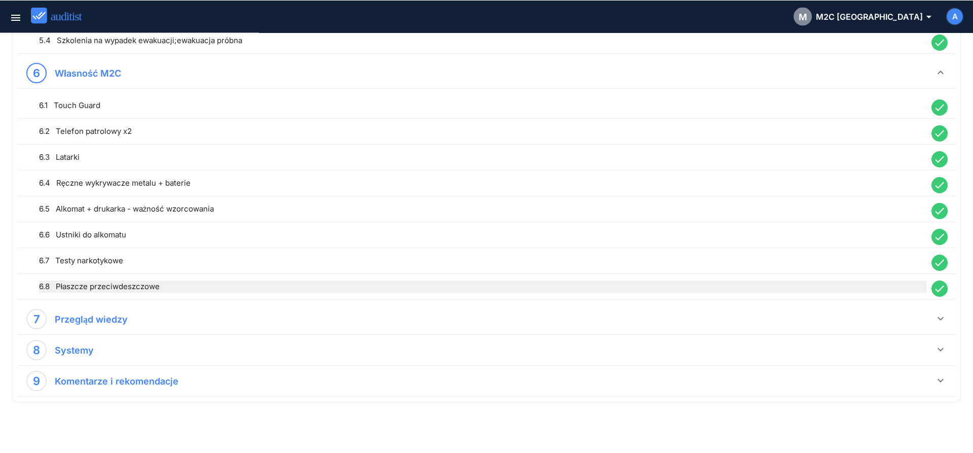
scroll to position [834, 0]
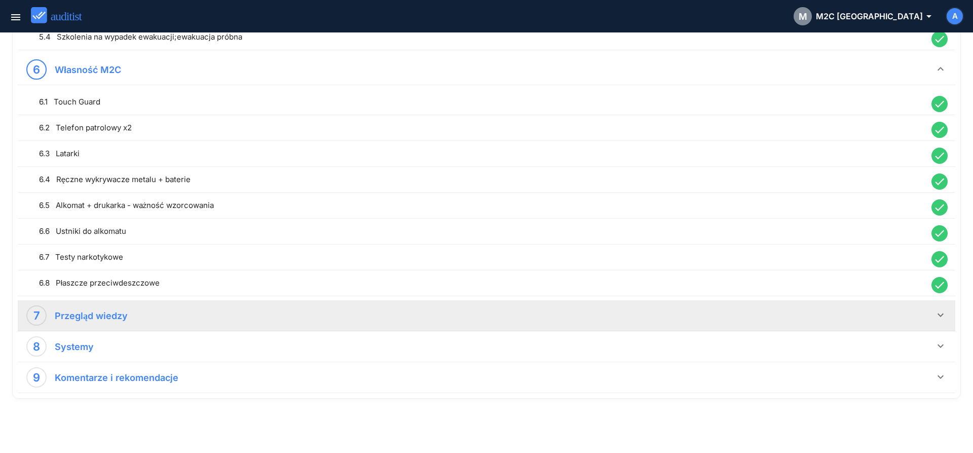
click at [942, 318] on icon "keyboard_arrow_down" at bounding box center [941, 315] width 12 height 12
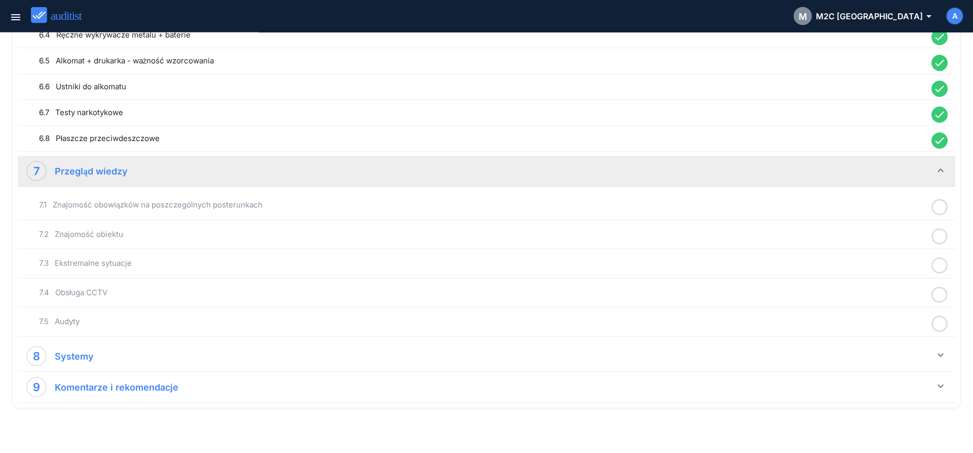
scroll to position [985, 0]
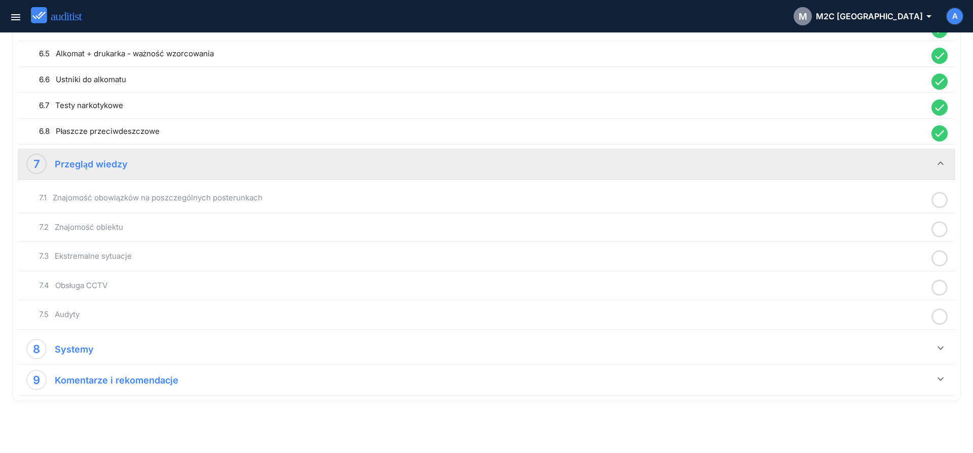
click at [939, 201] on icon at bounding box center [940, 200] width 16 height 20
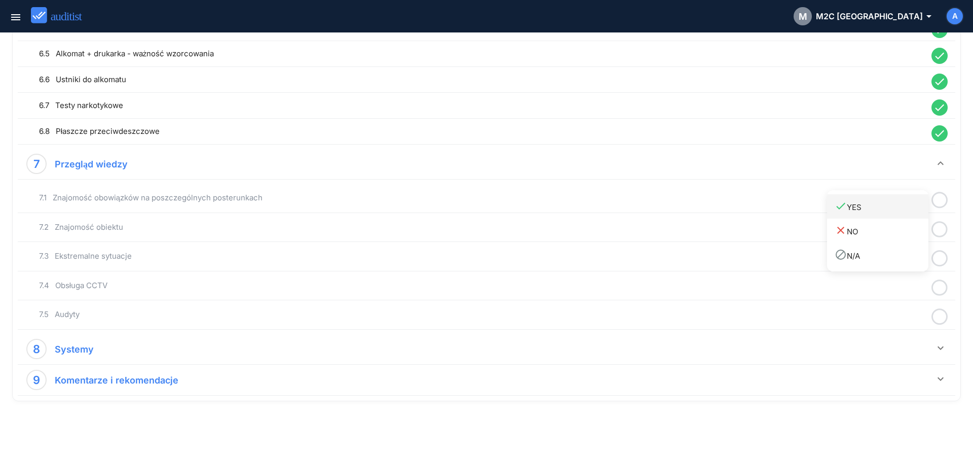
click at [910, 212] on div "done YES" at bounding box center [882, 207] width 94 height 14
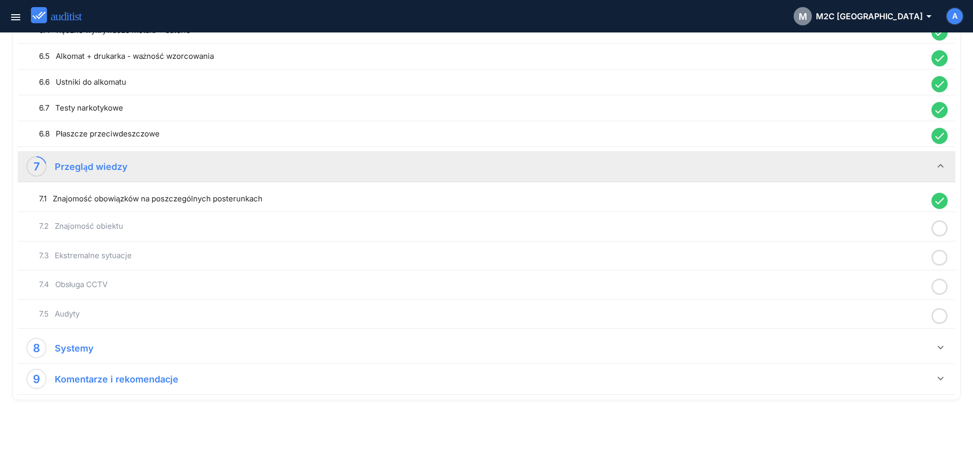
click at [938, 227] on icon at bounding box center [940, 228] width 16 height 20
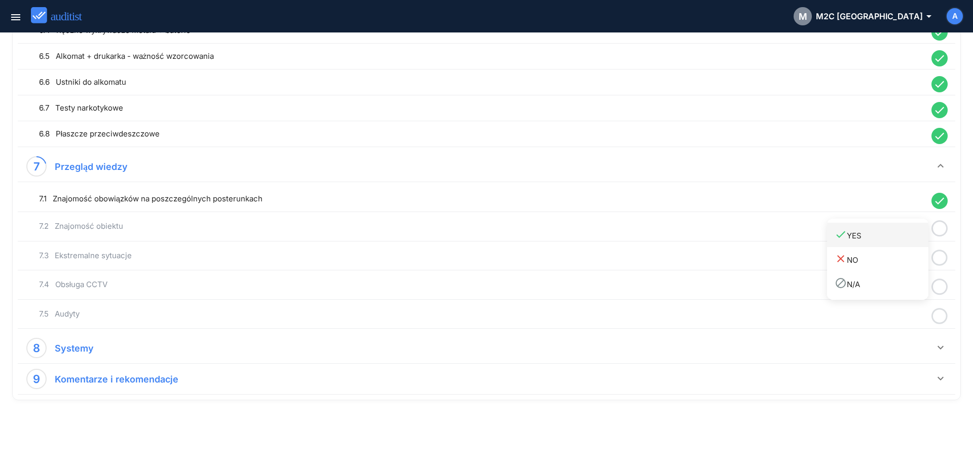
drag, startPoint x: 914, startPoint y: 240, endPoint x: 918, endPoint y: 243, distance: 5.5
click at [914, 240] on div "done YES" at bounding box center [882, 235] width 94 height 14
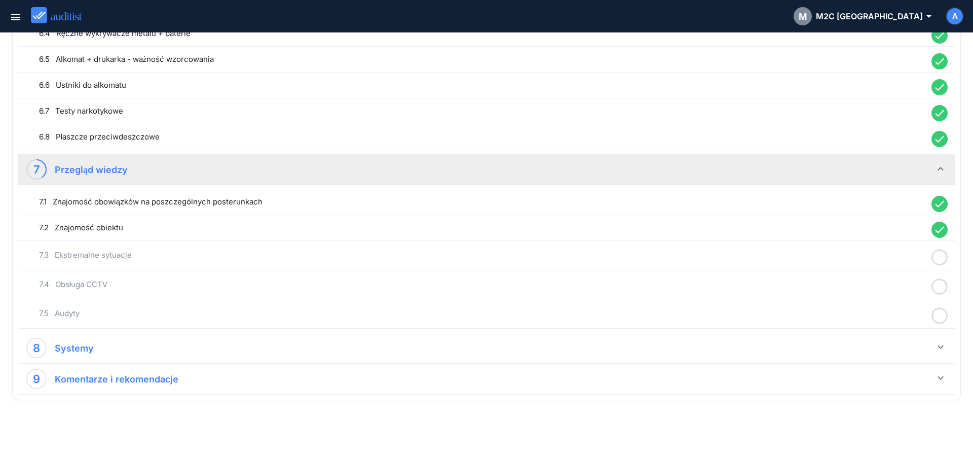
click at [942, 256] on icon at bounding box center [940, 257] width 16 height 20
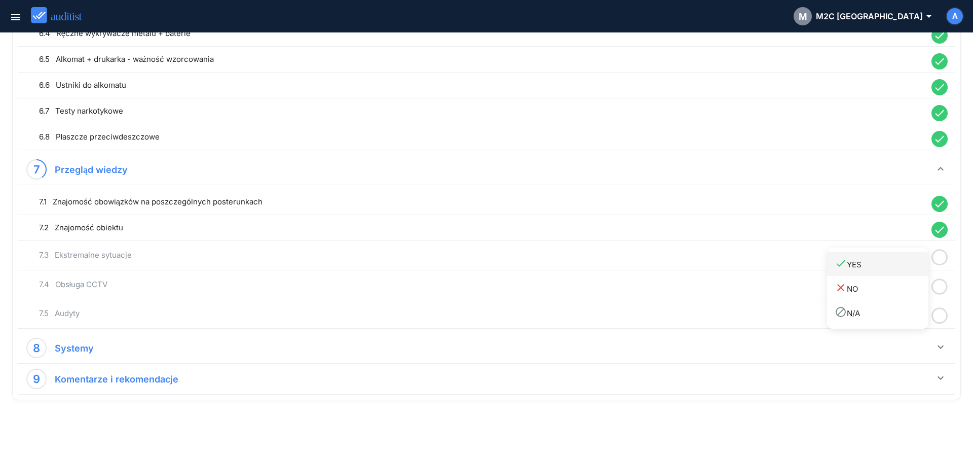
drag, startPoint x: 909, startPoint y: 261, endPoint x: 917, endPoint y: 269, distance: 11.1
click at [909, 263] on div "done YES" at bounding box center [882, 264] width 94 height 14
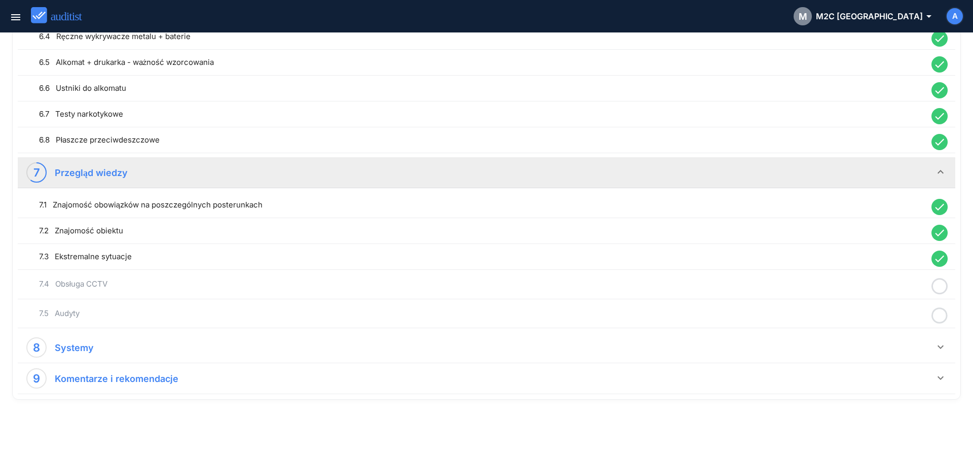
click at [942, 283] on icon at bounding box center [940, 286] width 16 height 20
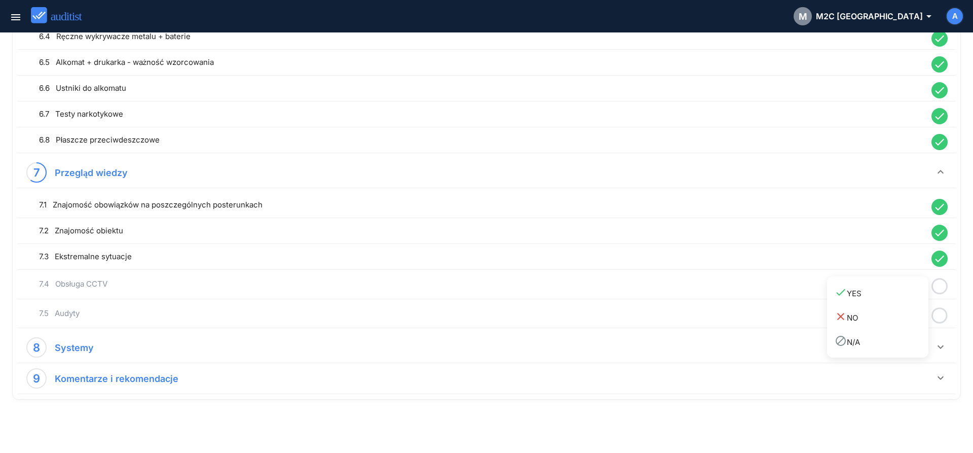
drag, startPoint x: 903, startPoint y: 295, endPoint x: 906, endPoint y: 303, distance: 8.9
click at [902, 297] on div "done YES" at bounding box center [882, 293] width 94 height 14
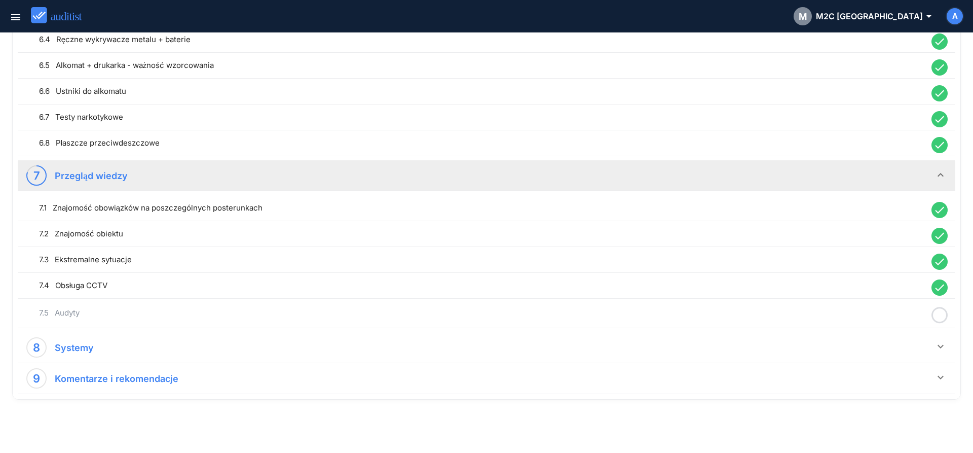
click at [941, 318] on icon at bounding box center [940, 315] width 16 height 20
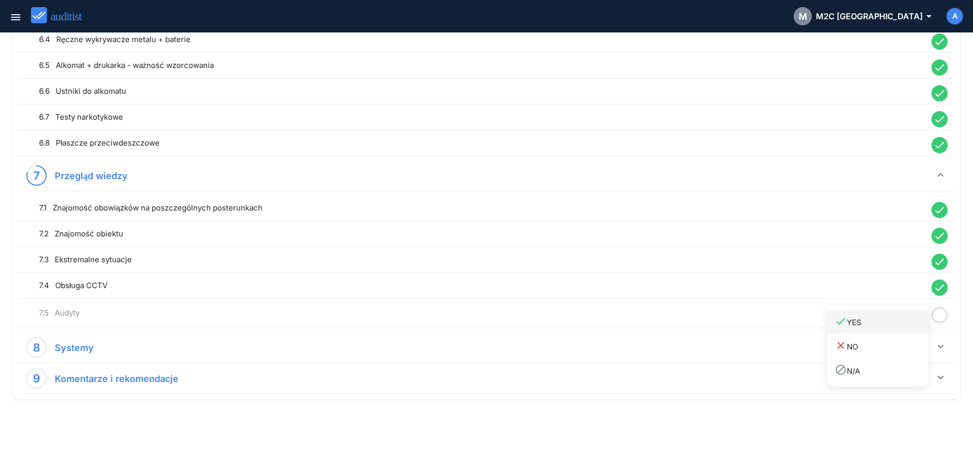
click at [908, 324] on div "done YES" at bounding box center [882, 322] width 94 height 14
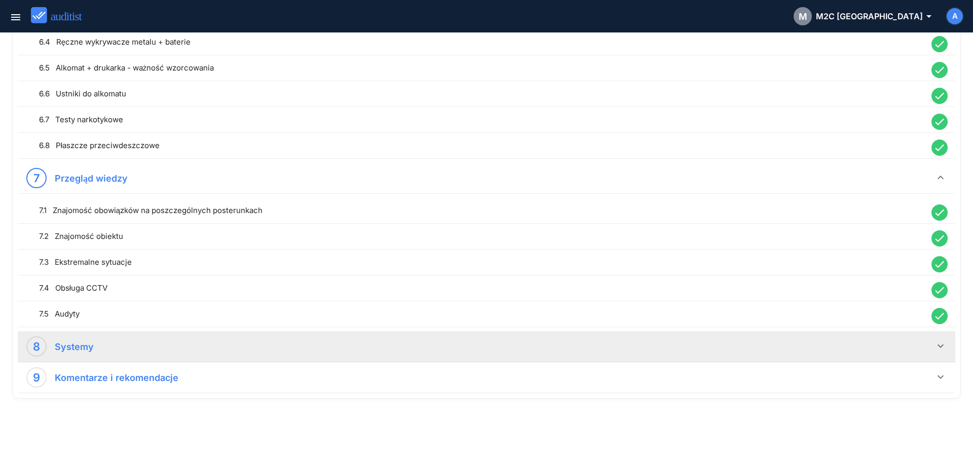
click at [931, 345] on div "8 Systemy" at bounding box center [480, 346] width 908 height 20
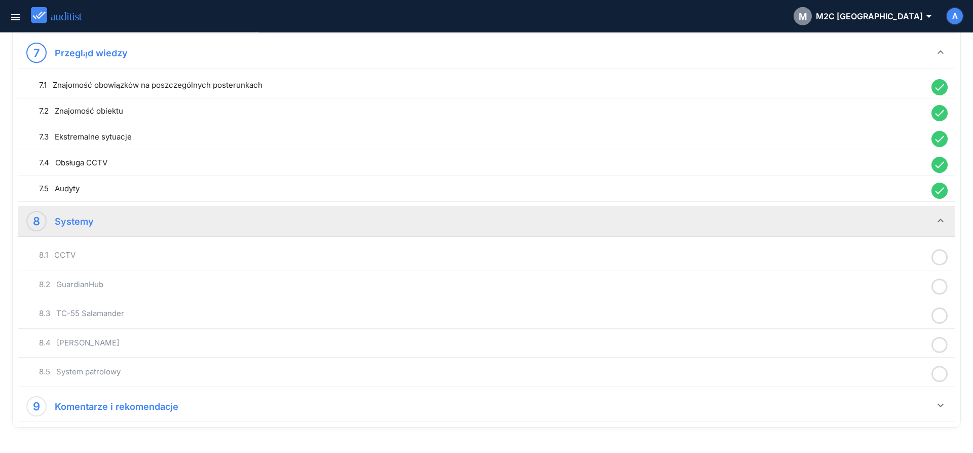
scroll to position [1123, 0]
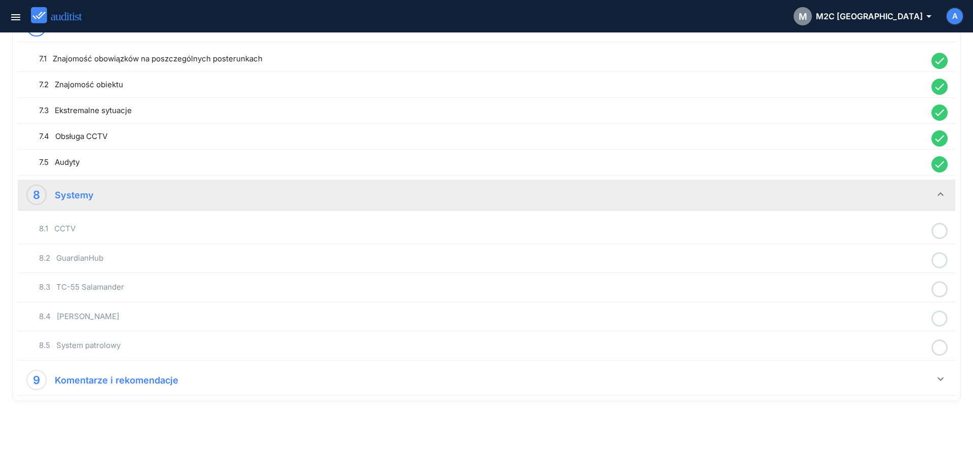
click at [938, 233] on icon at bounding box center [940, 231] width 16 height 20
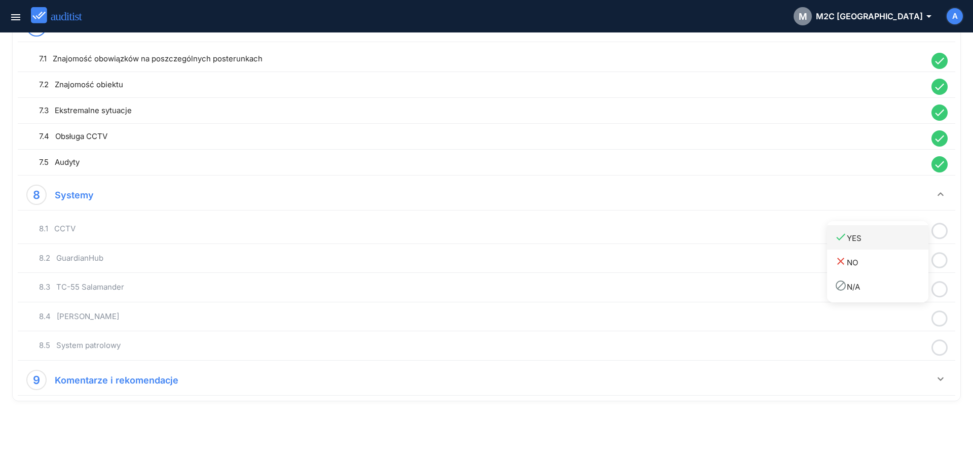
click at [919, 243] on div "done YES" at bounding box center [882, 238] width 94 height 14
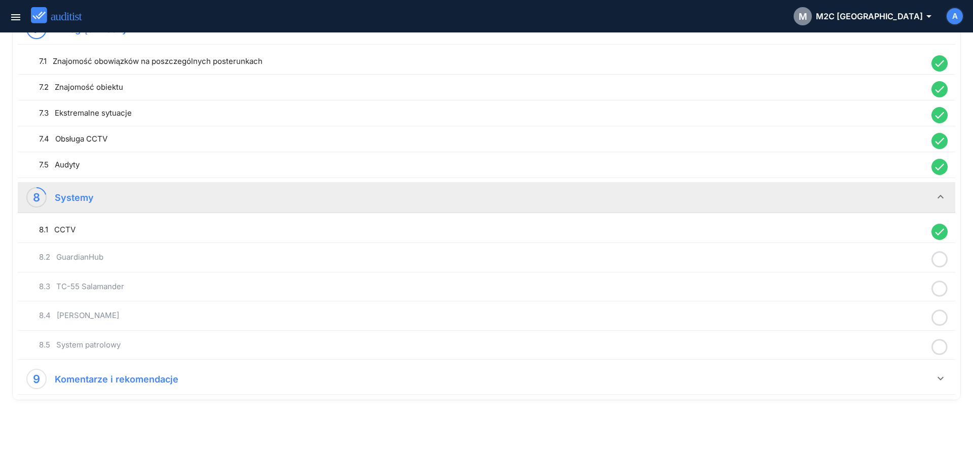
click at [942, 255] on icon at bounding box center [940, 259] width 16 height 20
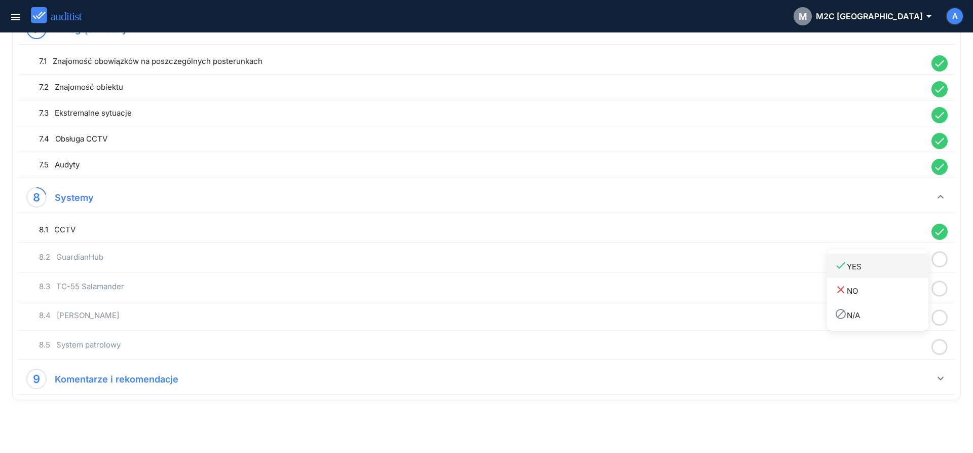
click at [914, 256] on link "done YES" at bounding box center [877, 265] width 101 height 24
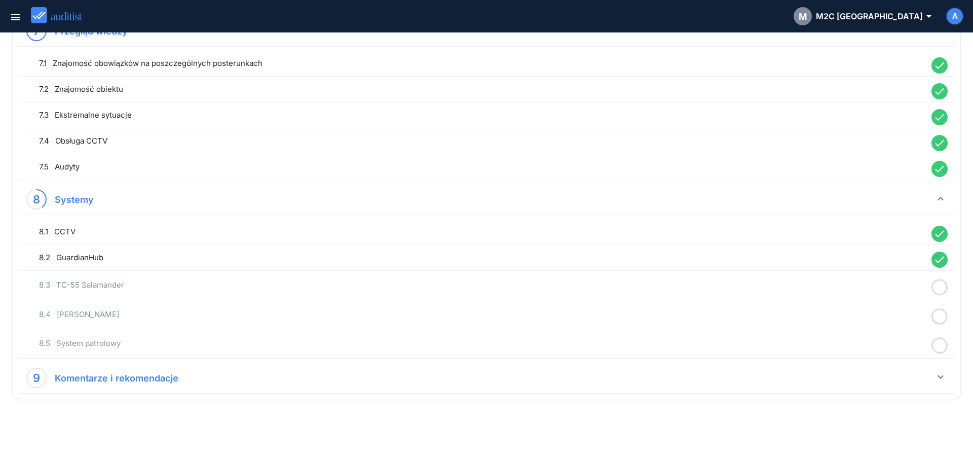
scroll to position [1117, 0]
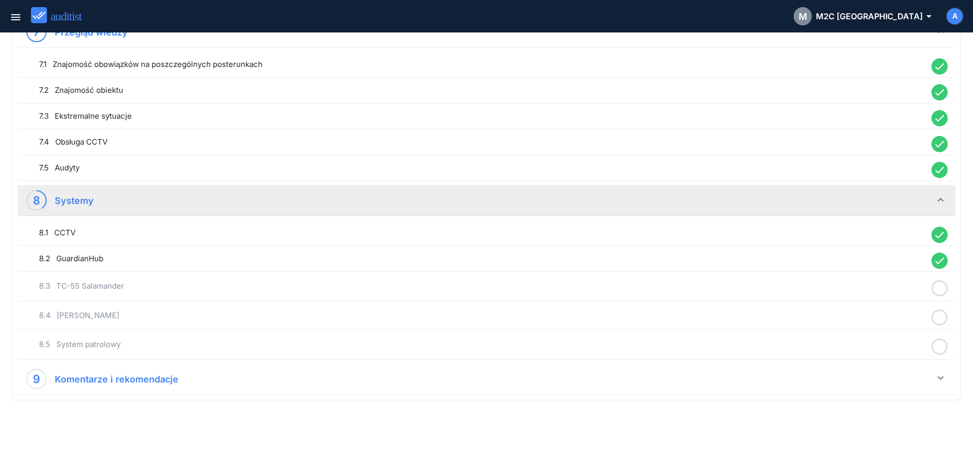
click at [939, 285] on icon at bounding box center [940, 288] width 16 height 20
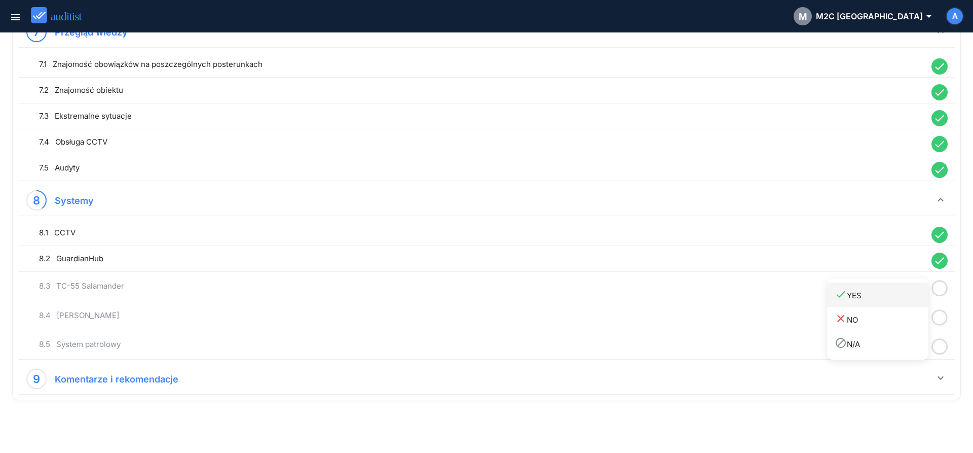
drag, startPoint x: 897, startPoint y: 300, endPoint x: 921, endPoint y: 306, distance: 25.7
click at [897, 301] on div "done YES" at bounding box center [882, 295] width 94 height 14
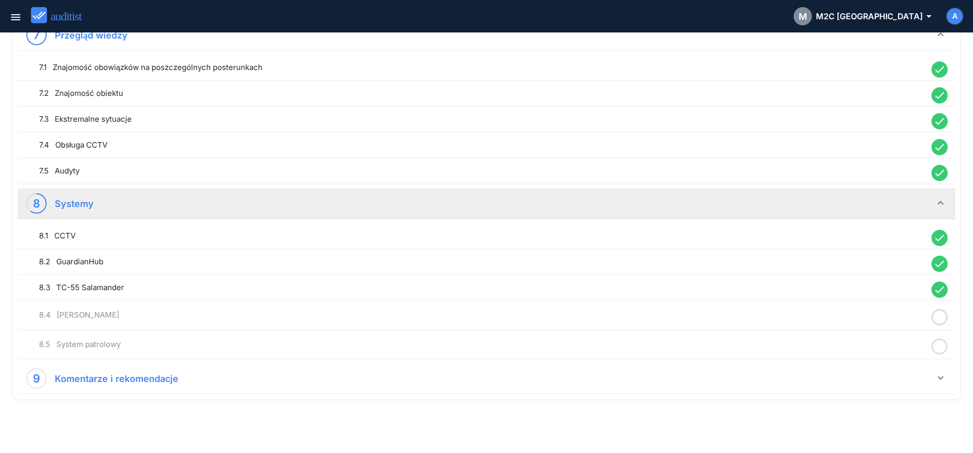
click at [944, 313] on icon at bounding box center [940, 317] width 16 height 20
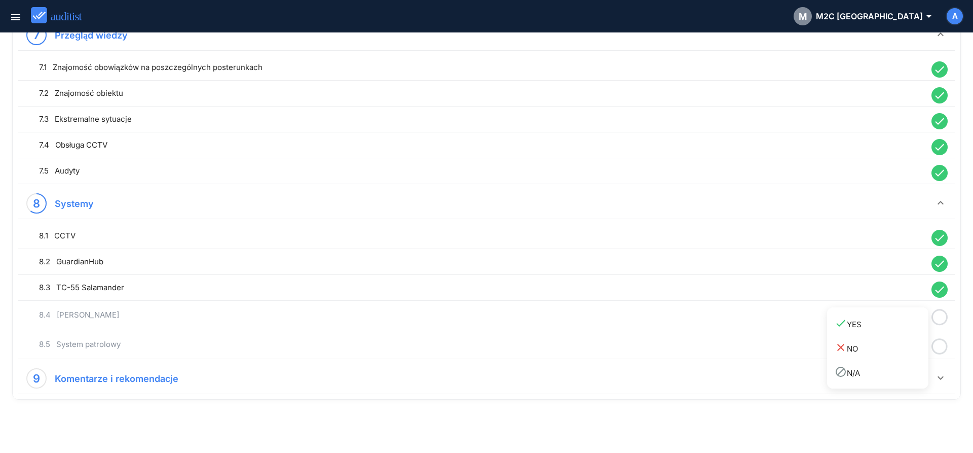
drag, startPoint x: 903, startPoint y: 323, endPoint x: 938, endPoint y: 341, distance: 38.5
click at [902, 325] on div "done YES" at bounding box center [882, 324] width 94 height 14
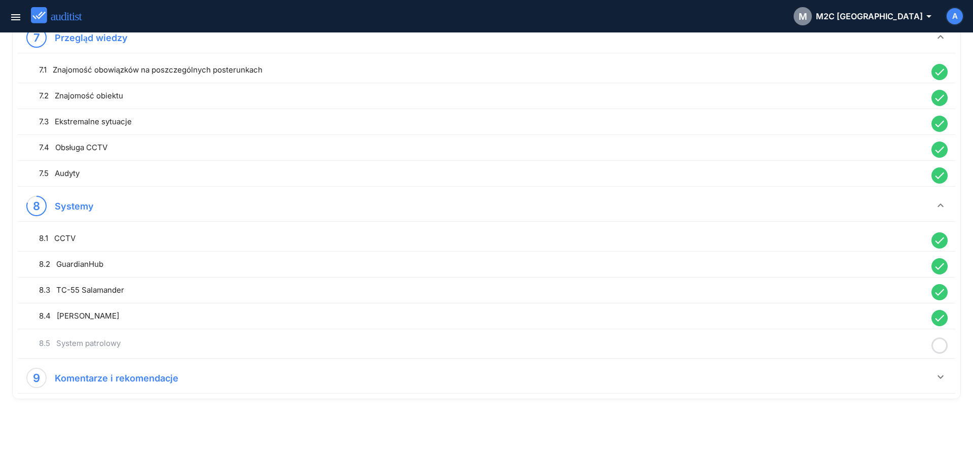
scroll to position [1111, 0]
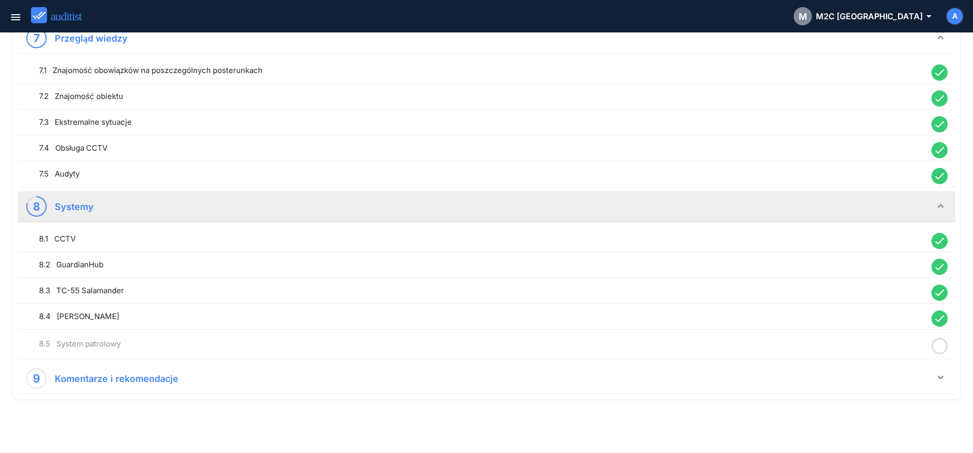
click at [950, 345] on div at bounding box center [939, 346] width 26 height 20
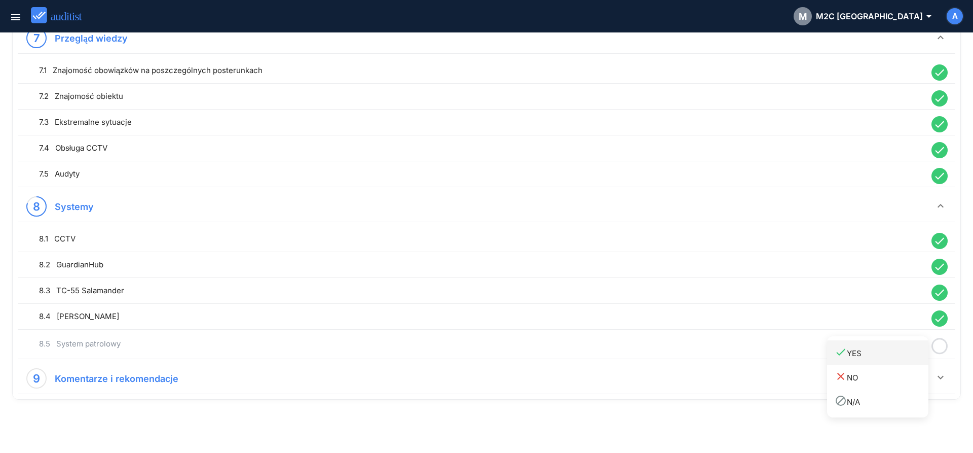
click at [899, 352] on div "done YES" at bounding box center [882, 353] width 94 height 14
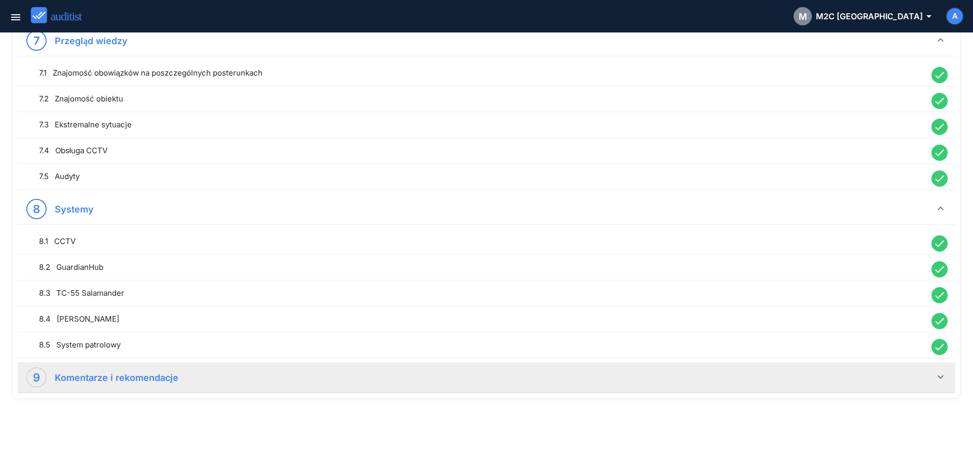
click at [940, 371] on icon "keyboard_arrow_down" at bounding box center [941, 376] width 12 height 12
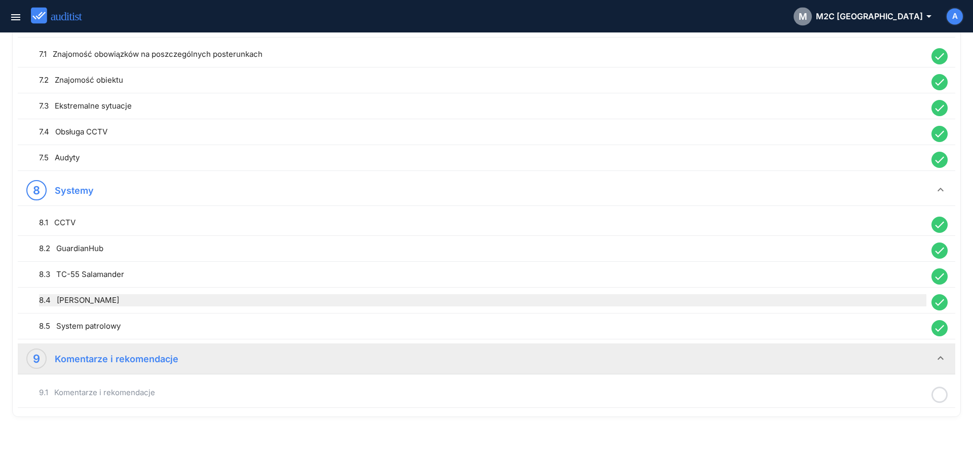
scroll to position [1145, 0]
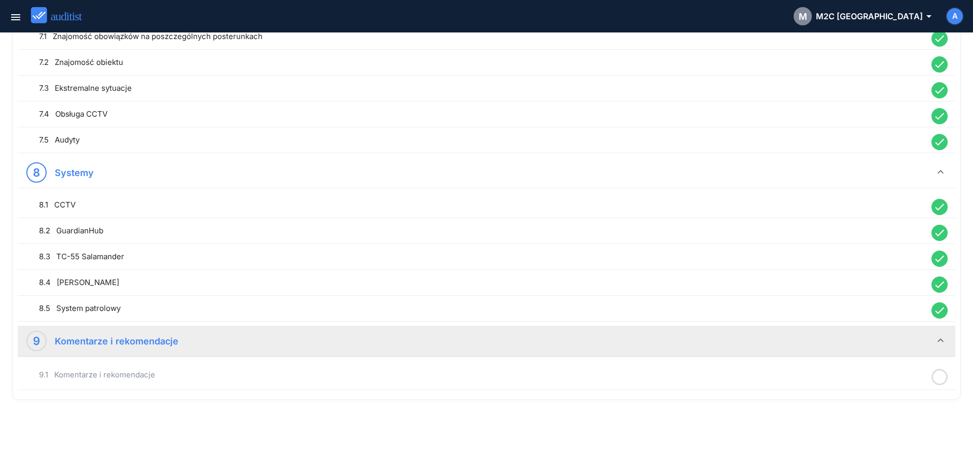
click at [496, 367] on div "9.1 Komentarze i rekomendacje" at bounding box center [486, 375] width 933 height 24
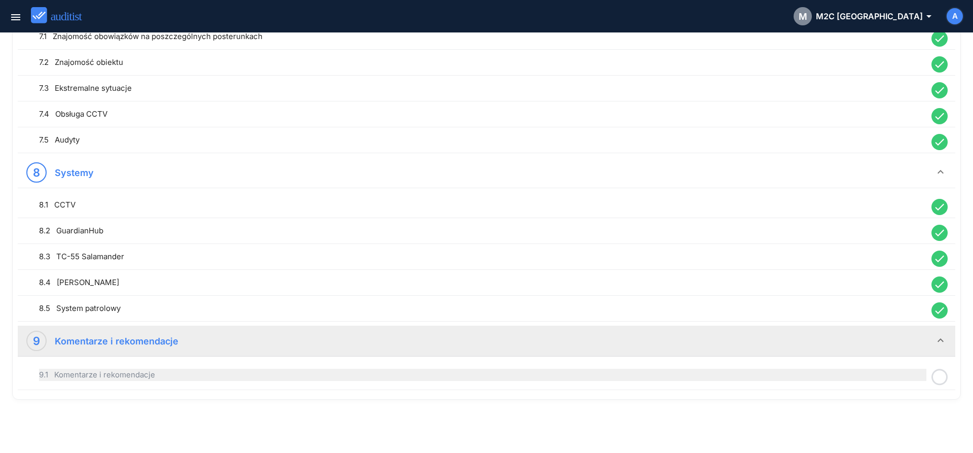
click at [499, 378] on div "9.1 Komentarze i rekomendacje" at bounding box center [482, 374] width 887 height 12
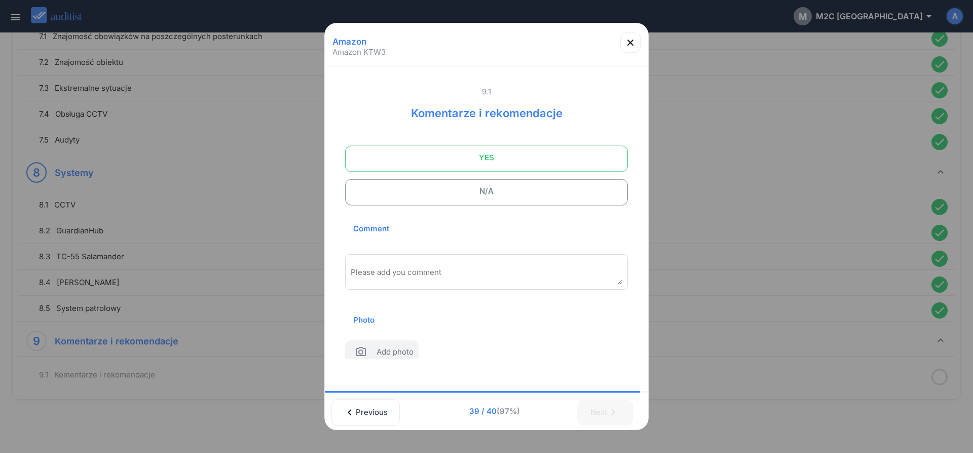
click at [461, 163] on span "YES" at bounding box center [486, 157] width 257 height 20
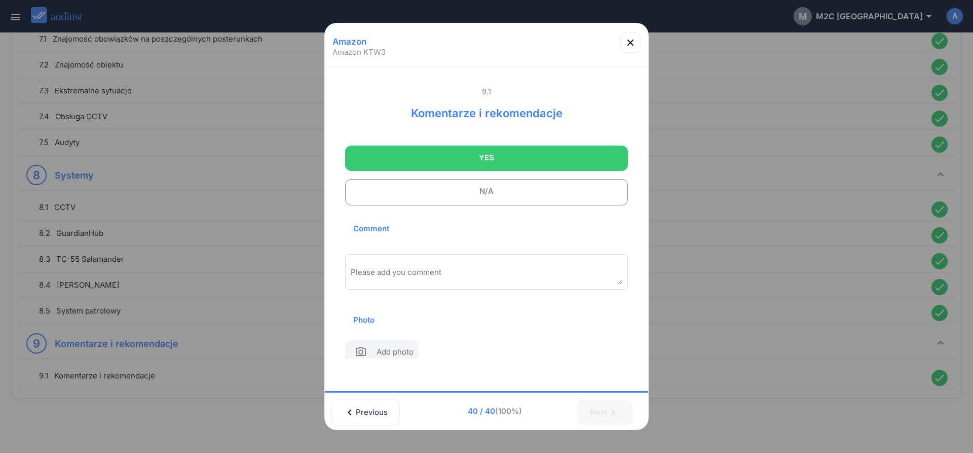
click at [429, 268] on textarea "Please add you comment" at bounding box center [487, 275] width 272 height 17
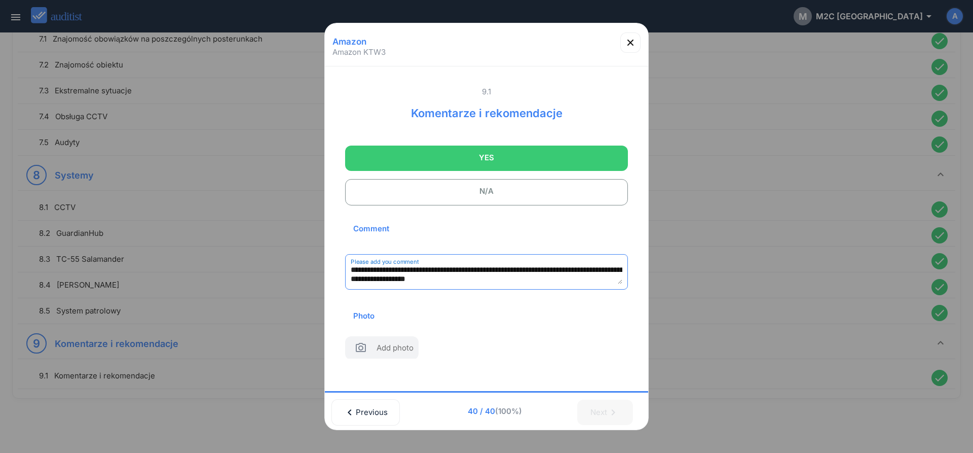
scroll to position [15, 0]
type textarea "**********"
click at [631, 42] on icon "button" at bounding box center [630, 43] width 6 height 6
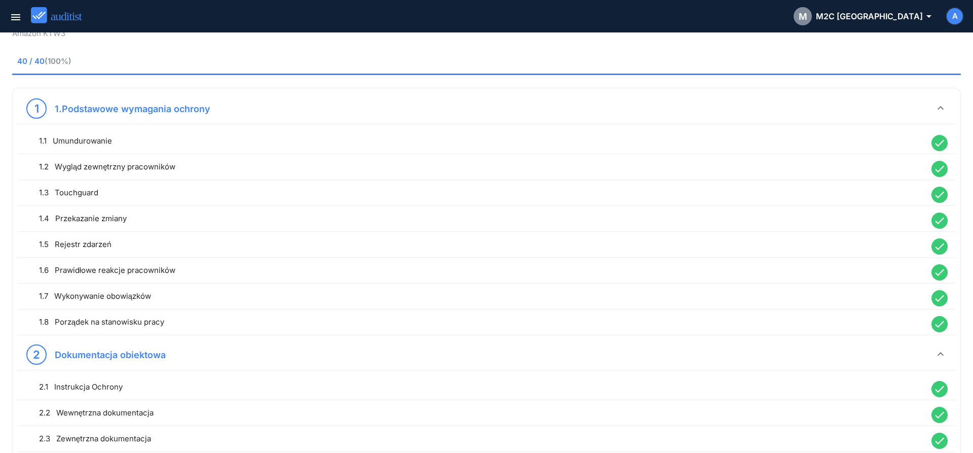
scroll to position [0, 0]
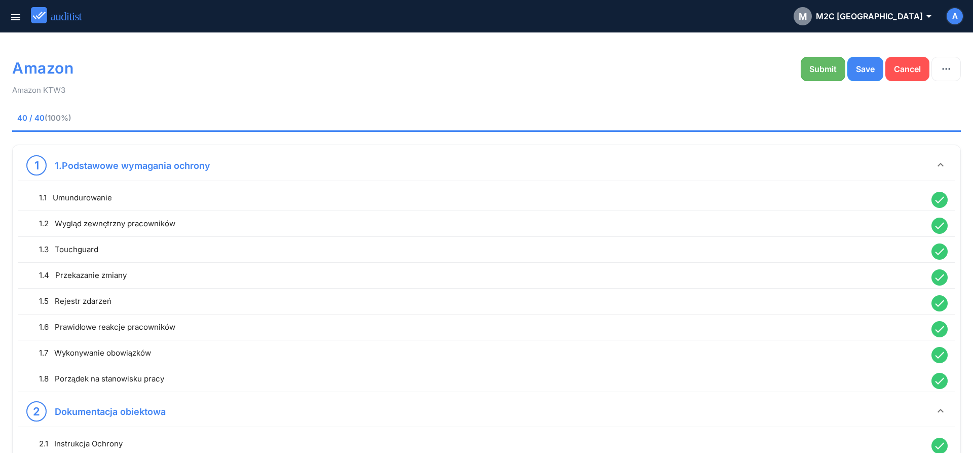
click at [824, 78] on button "Submit" at bounding box center [823, 69] width 45 height 24
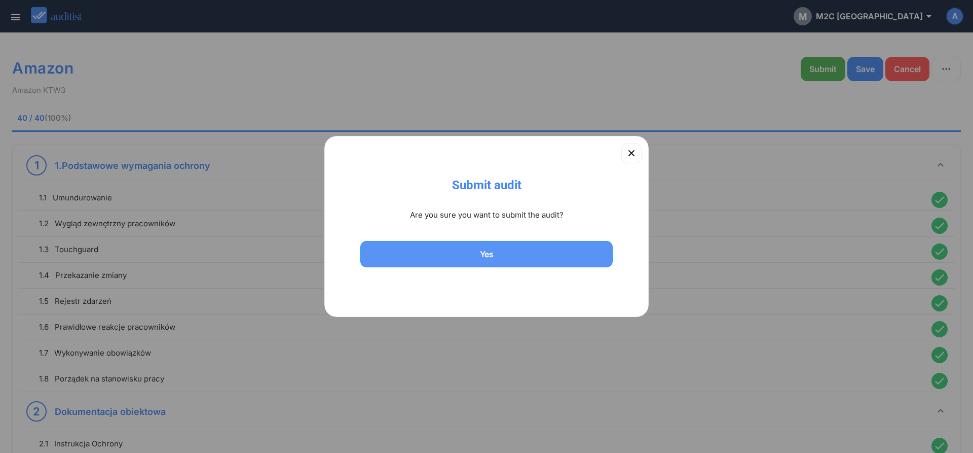
click at [541, 263] on button "Yes" at bounding box center [486, 254] width 252 height 26
